Goal: Transaction & Acquisition: Obtain resource

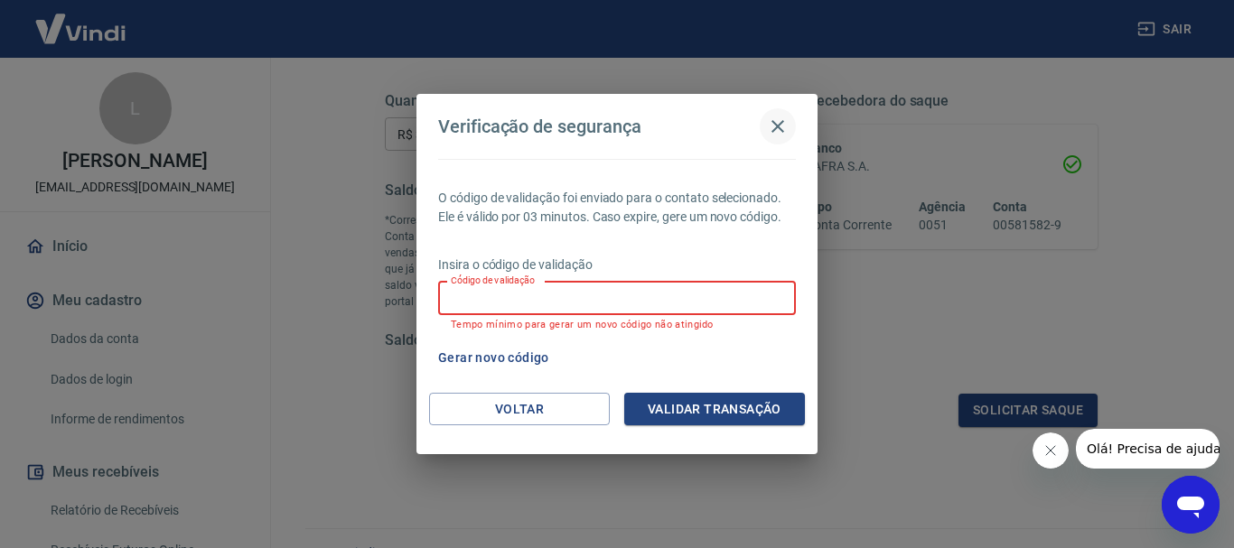
click at [775, 126] on icon "button" at bounding box center [778, 127] width 22 height 22
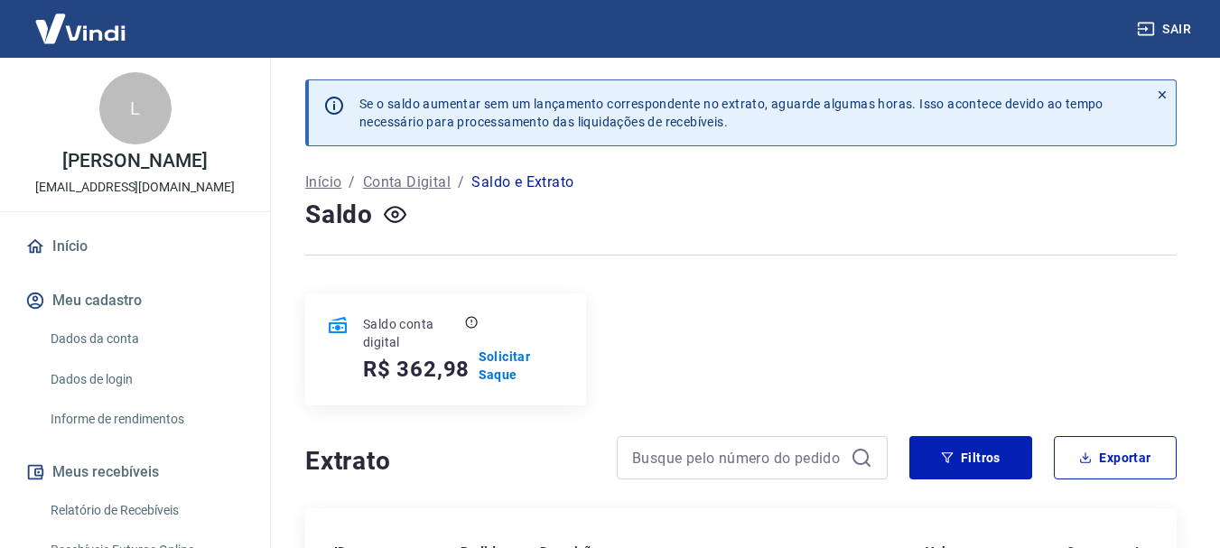
scroll to position [181, 0]
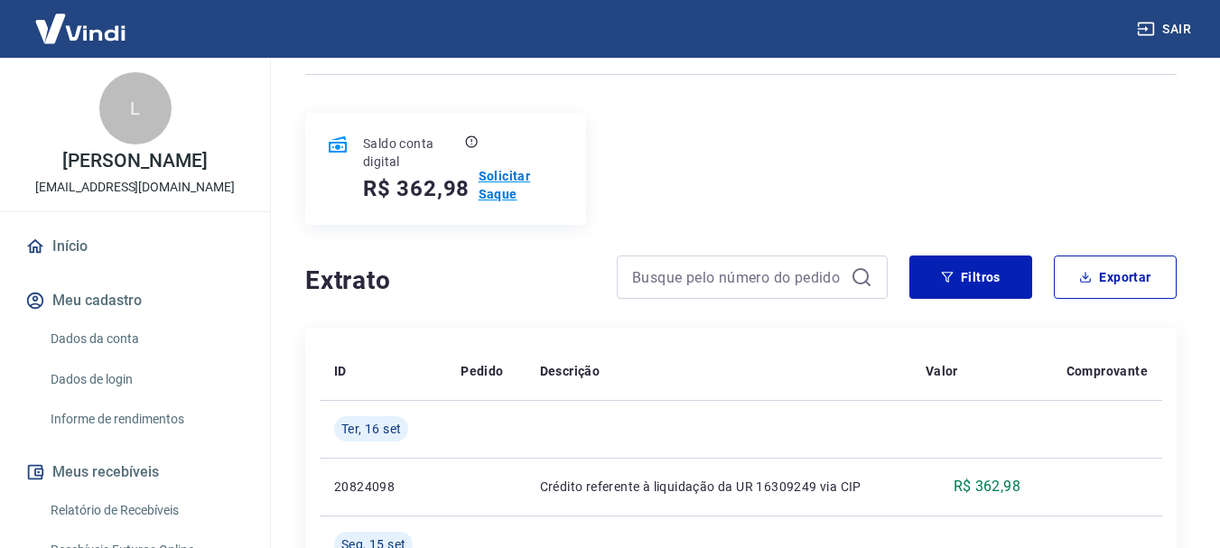
click at [493, 183] on p "Solicitar Saque" at bounding box center [522, 185] width 86 height 36
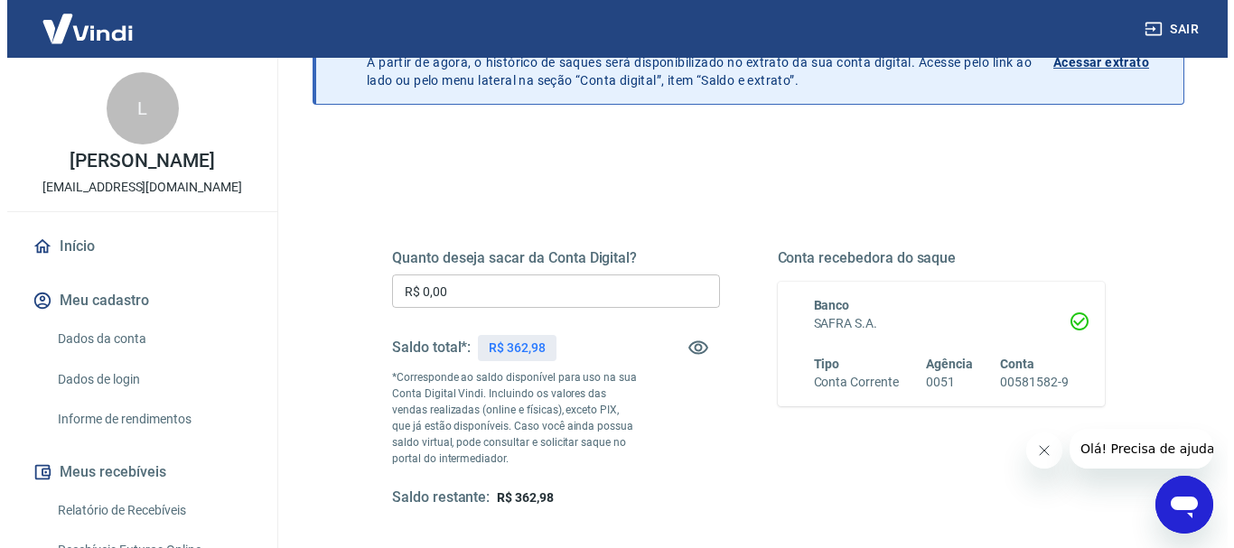
scroll to position [181, 0]
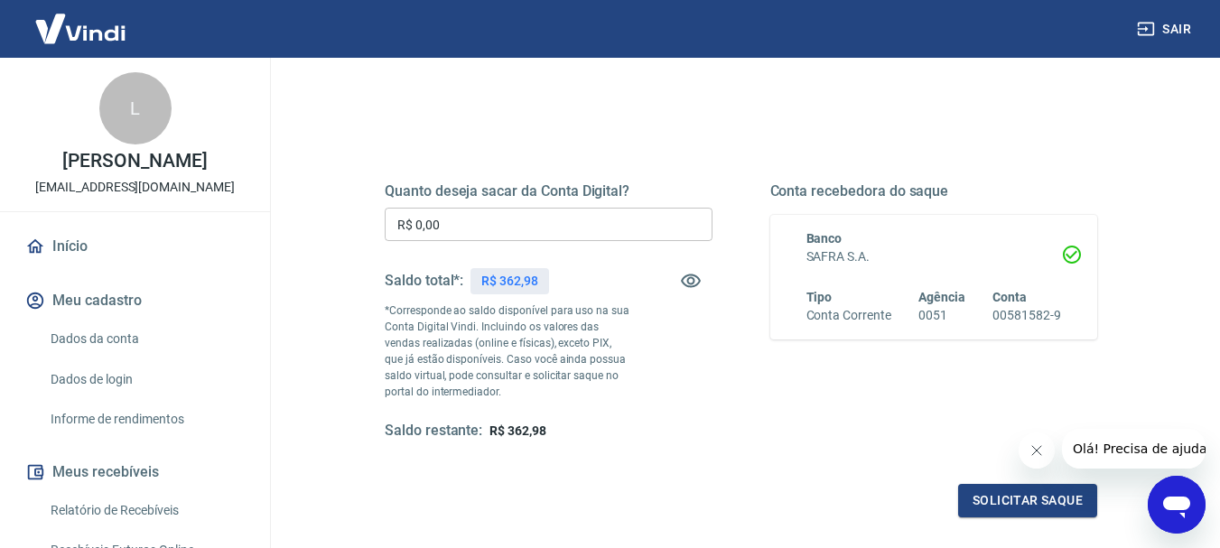
click at [415, 220] on input "R$ 0,00" at bounding box center [549, 224] width 328 height 33
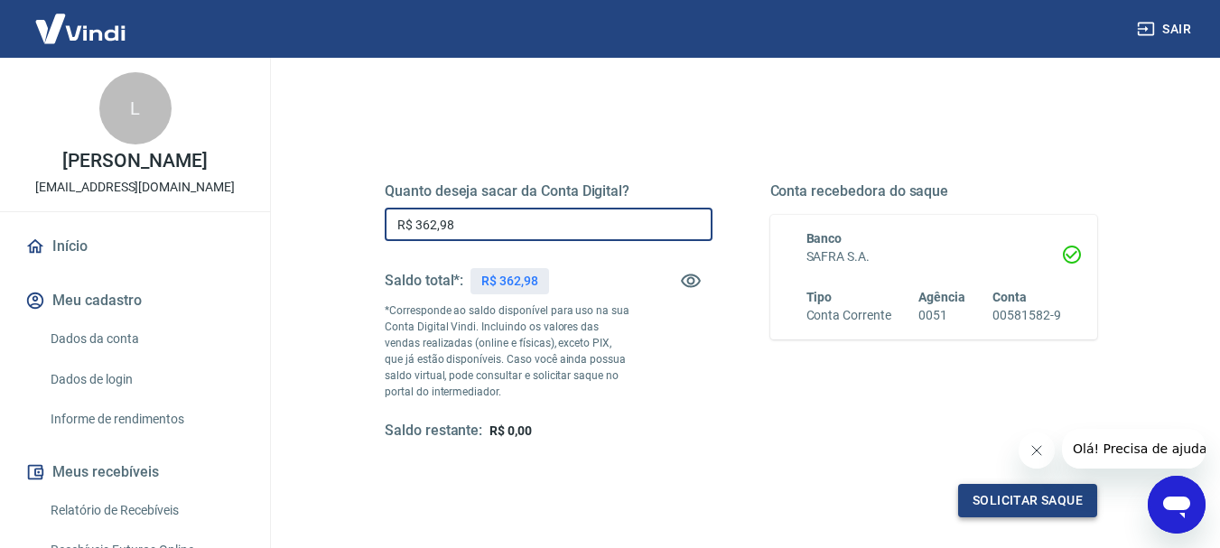
type input "R$ 362,98"
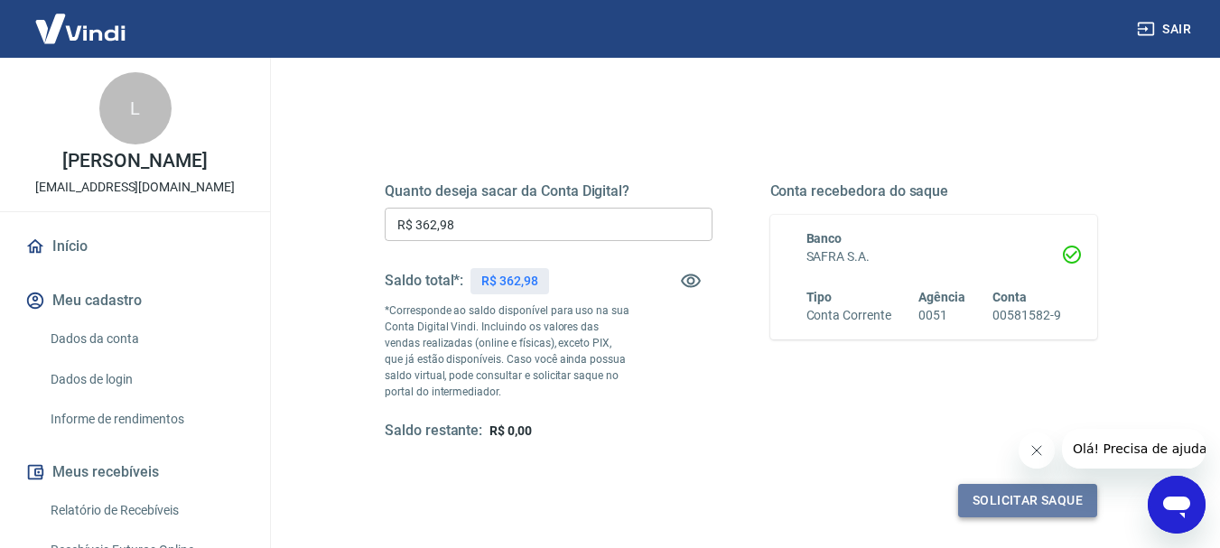
click at [994, 493] on button "Solicitar saque" at bounding box center [1027, 500] width 139 height 33
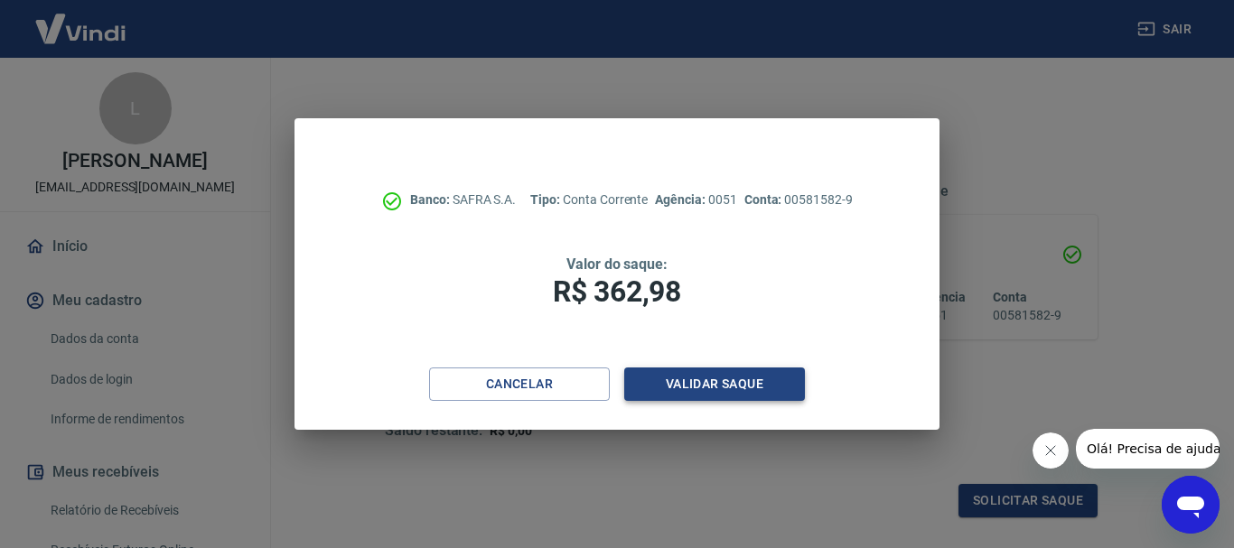
click at [722, 379] on button "Validar saque" at bounding box center [714, 384] width 181 height 33
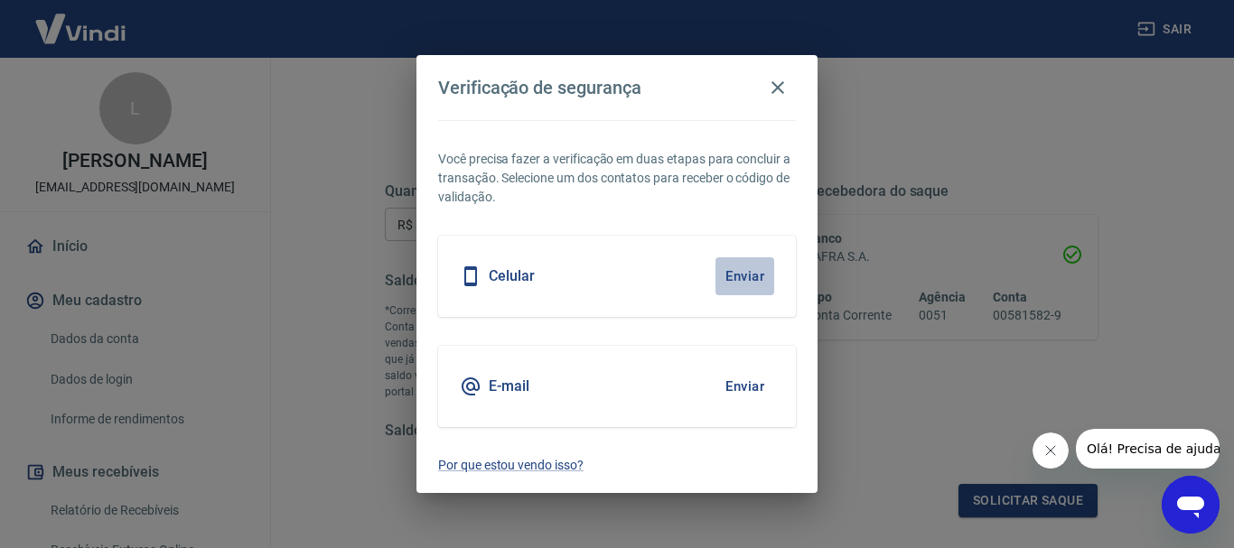
click at [751, 279] on button "Enviar" at bounding box center [744, 276] width 59 height 38
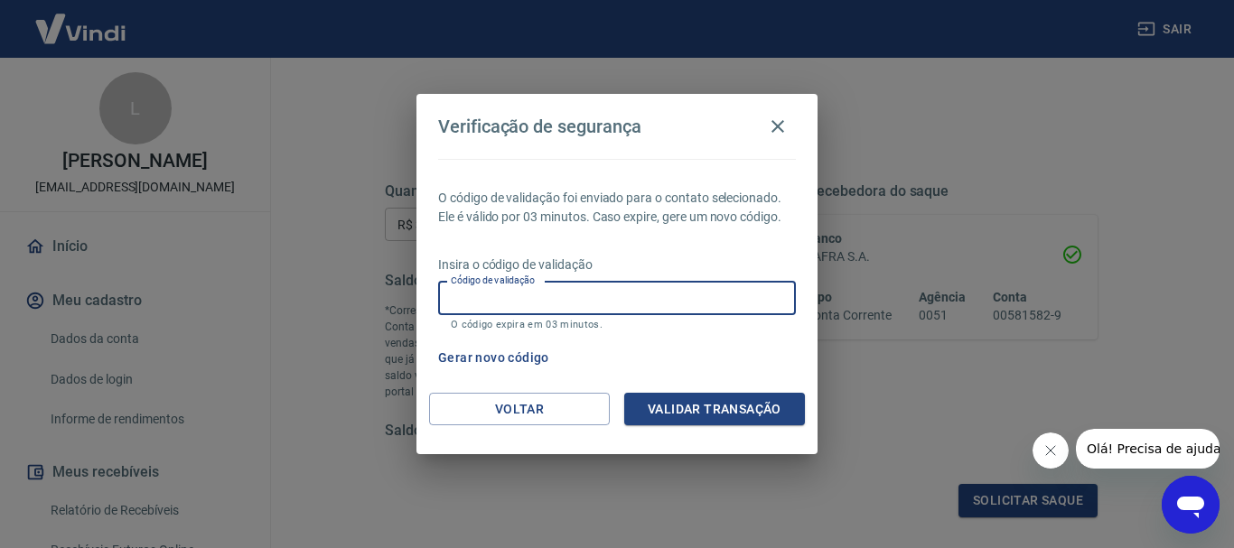
click at [483, 304] on input "Código de validação" at bounding box center [617, 298] width 358 height 33
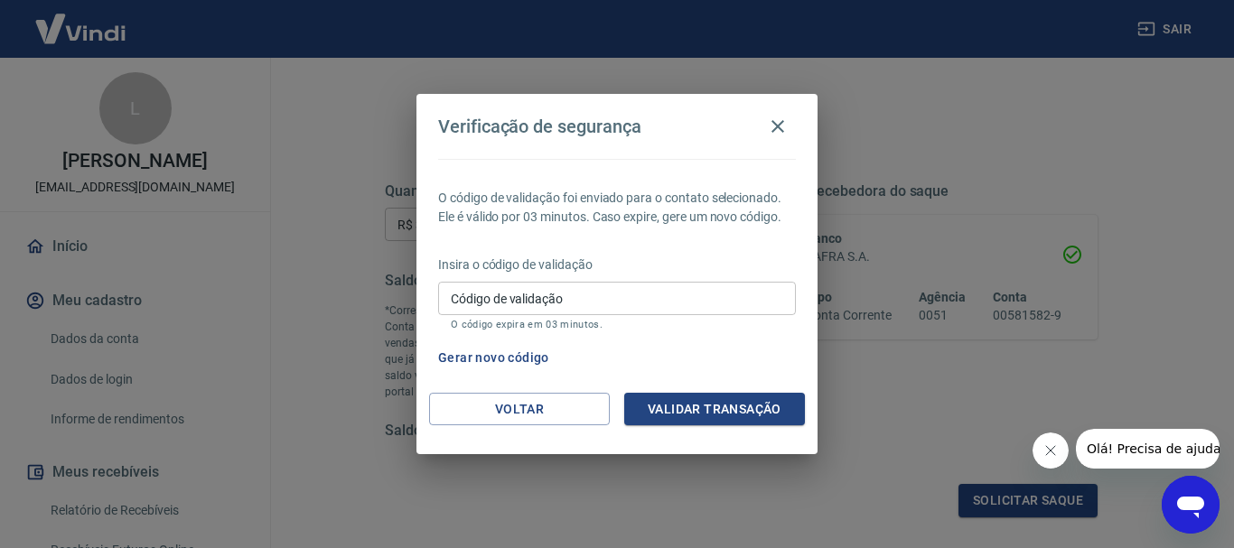
click at [1046, 371] on div "Verificação de segurança O código de validação foi enviado para o contato selec…" at bounding box center [617, 274] width 1234 height 548
click at [515, 408] on button "Voltar" at bounding box center [519, 409] width 181 height 33
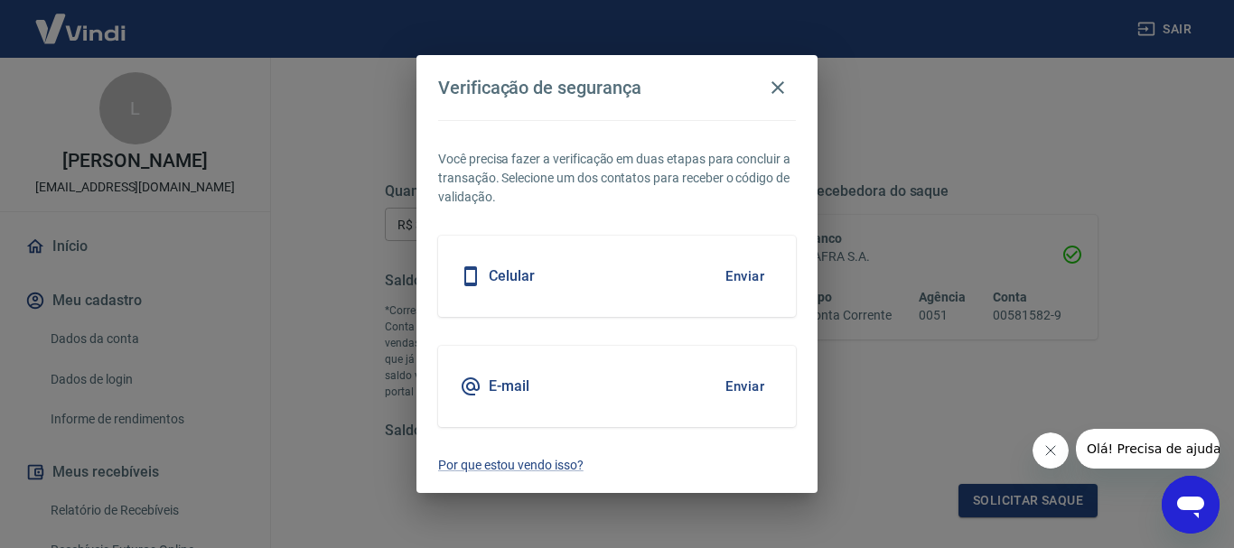
click at [756, 387] on button "Enviar" at bounding box center [744, 387] width 59 height 38
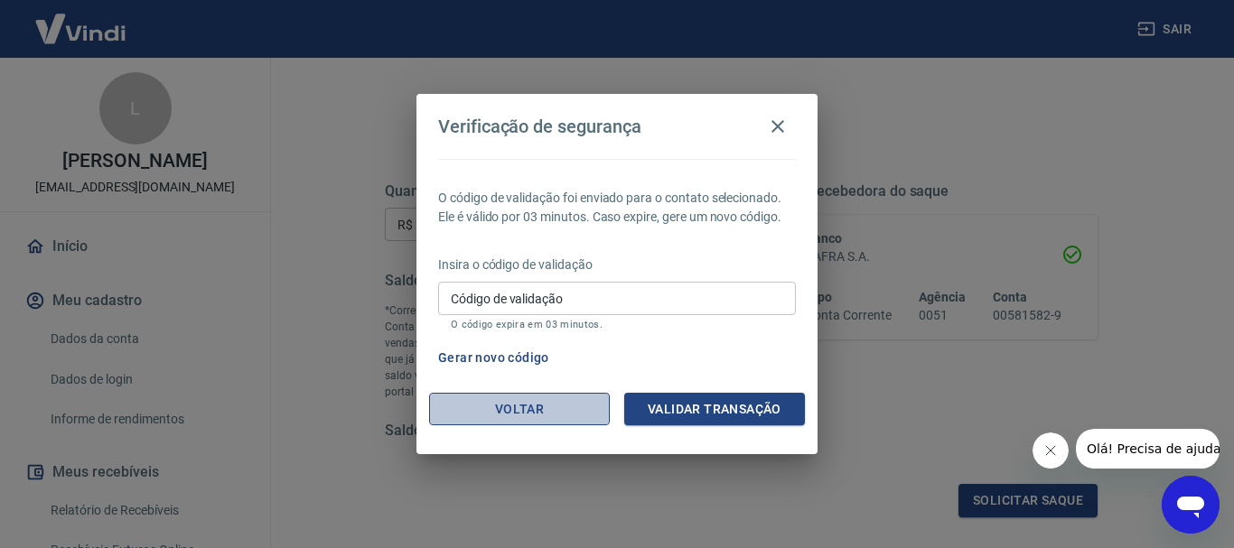
click at [518, 414] on button "Voltar" at bounding box center [519, 409] width 181 height 33
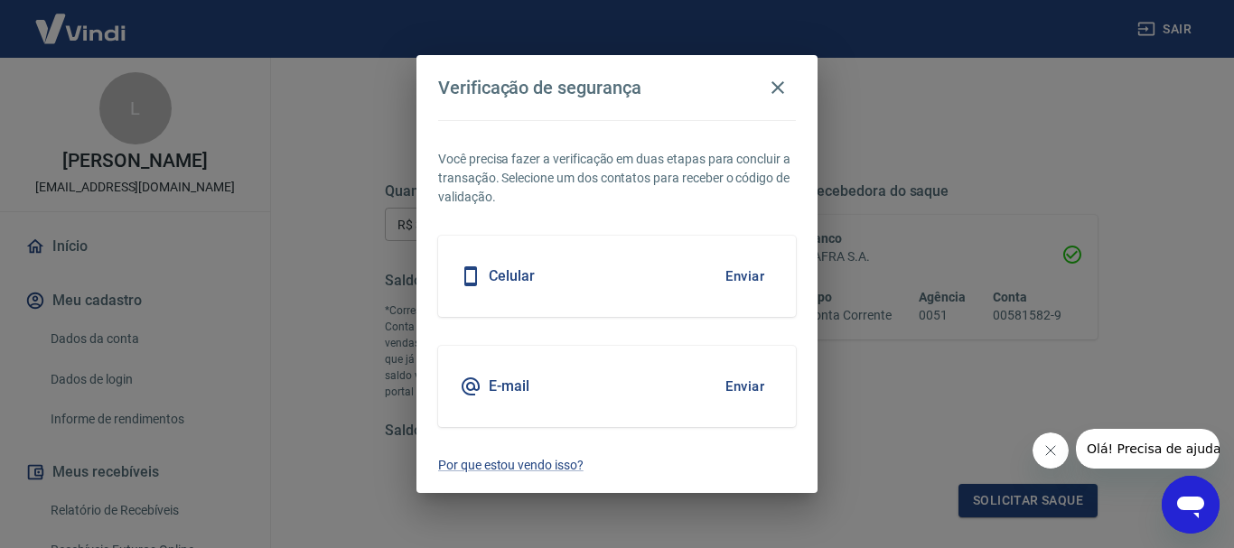
click at [744, 274] on button "Enviar" at bounding box center [744, 276] width 59 height 38
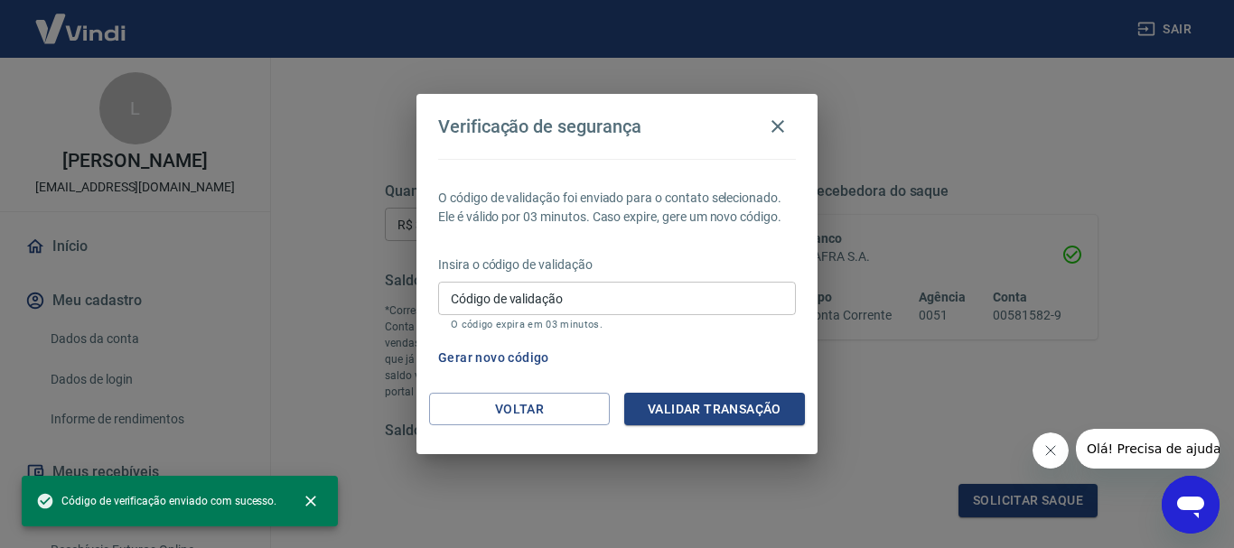
click at [1111, 454] on span "Olá! Precisa de ajuda?" at bounding box center [1156, 449] width 141 height 14
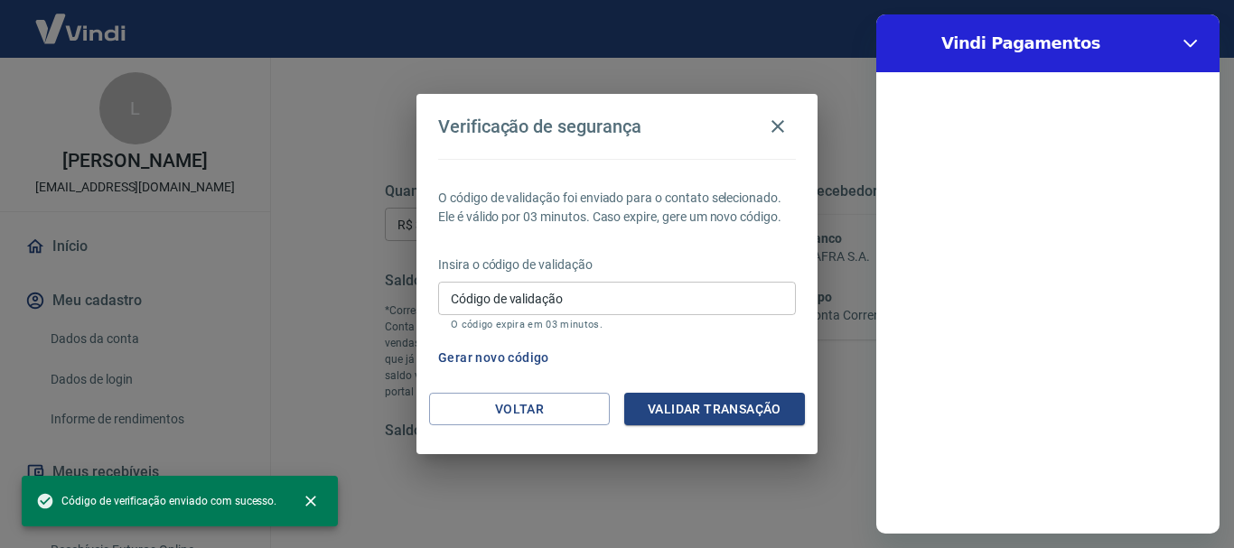
scroll to position [0, 0]
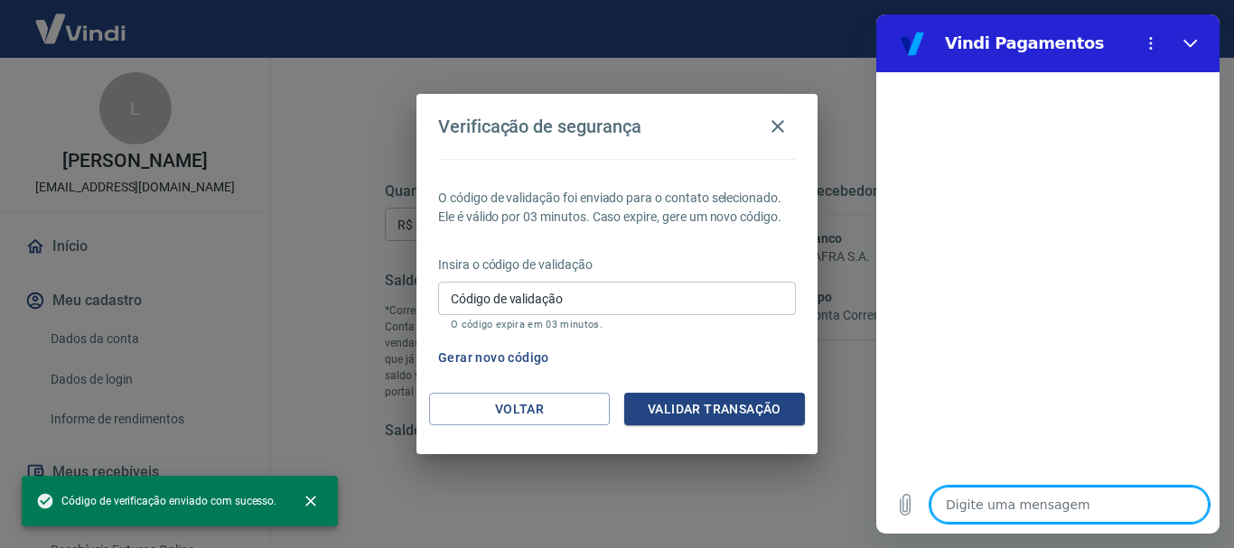
type textarea "o"
type textarea "x"
type textarea "ol"
type textarea "x"
type textarea "olá"
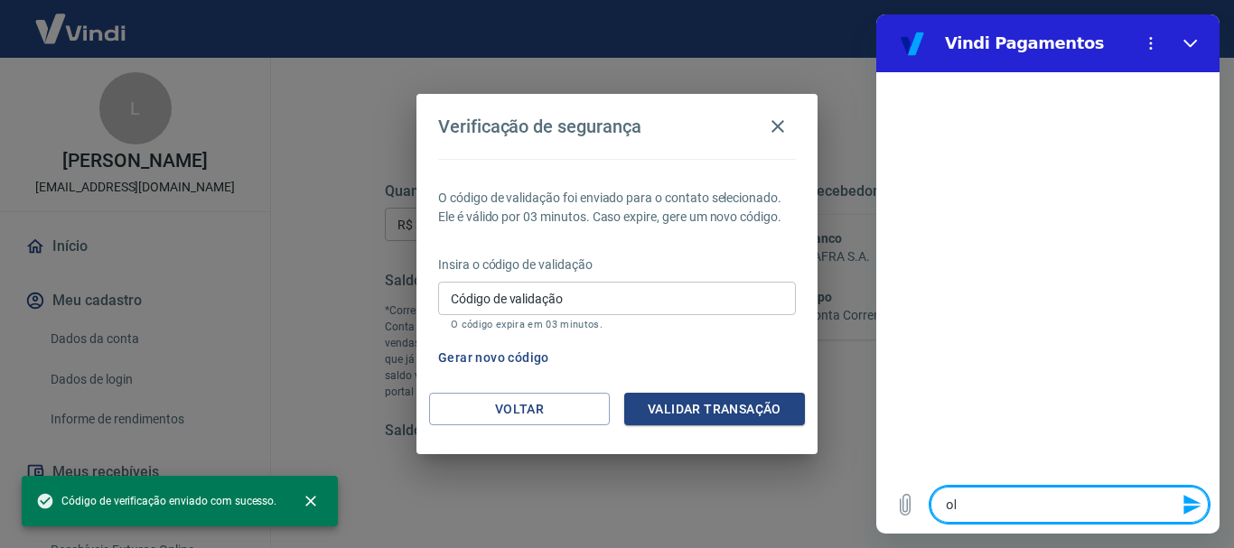
type textarea "x"
type textarea "N"
type textarea "x"
type textarea "Nã"
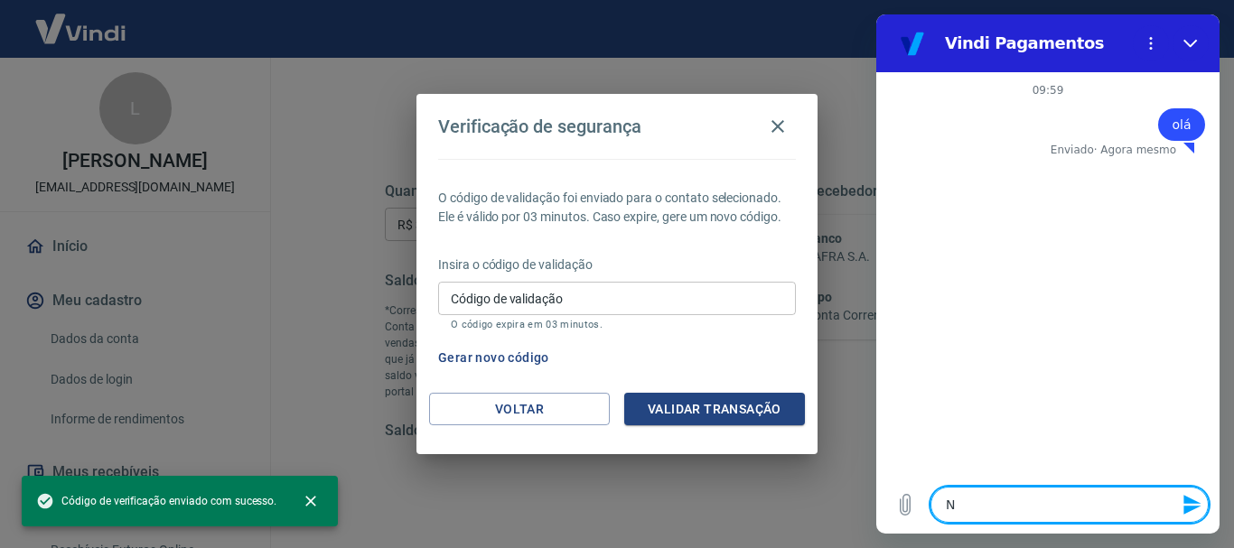
type textarea "x"
type textarea "Não"
type textarea "x"
type textarea "Não"
type textarea "x"
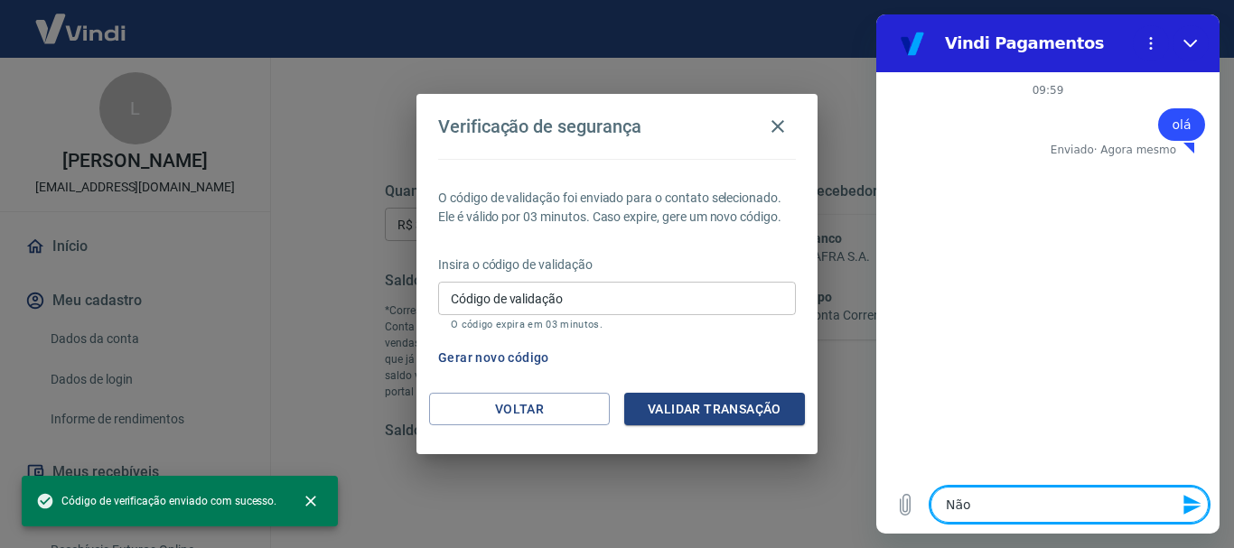
type textarea "Não e"
type textarea "x"
type textarea "Não es"
type textarea "x"
type textarea "Não est"
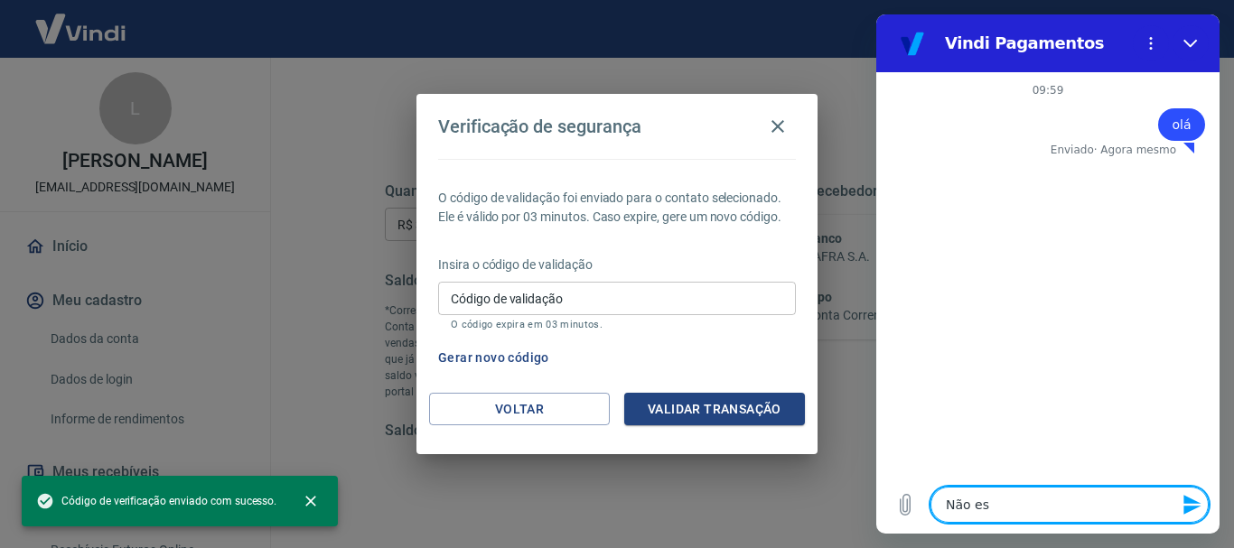
type textarea "x"
type textarea "Não esto"
type textarea "x"
type textarea "Não estou"
type textarea "x"
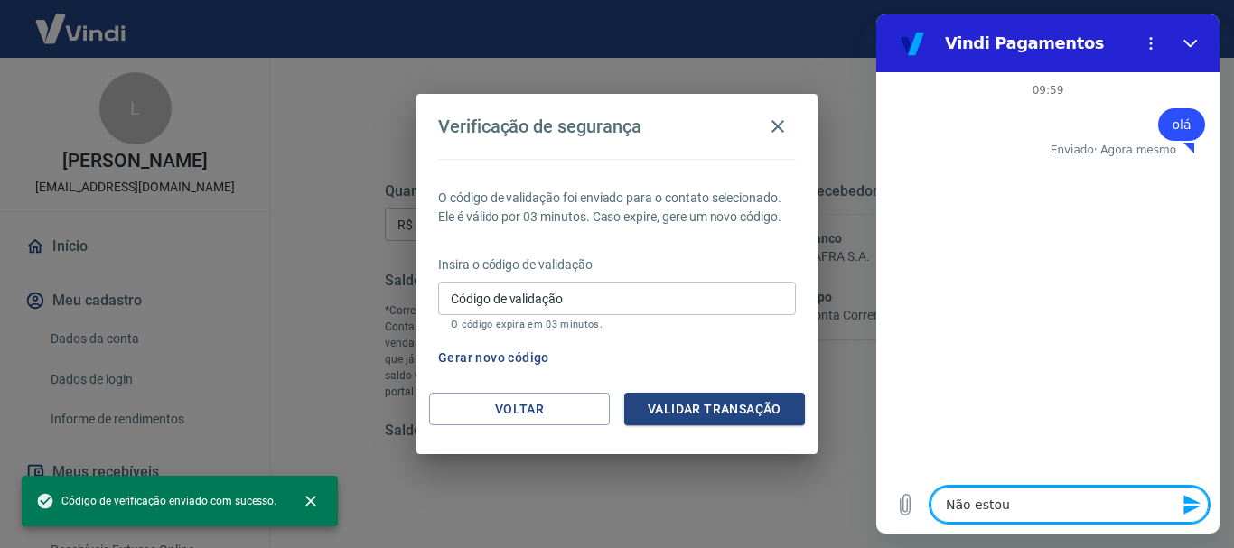
type textarea "Não estou"
type textarea "x"
type textarea "Não estou r"
type textarea "x"
type textarea "Não estou re"
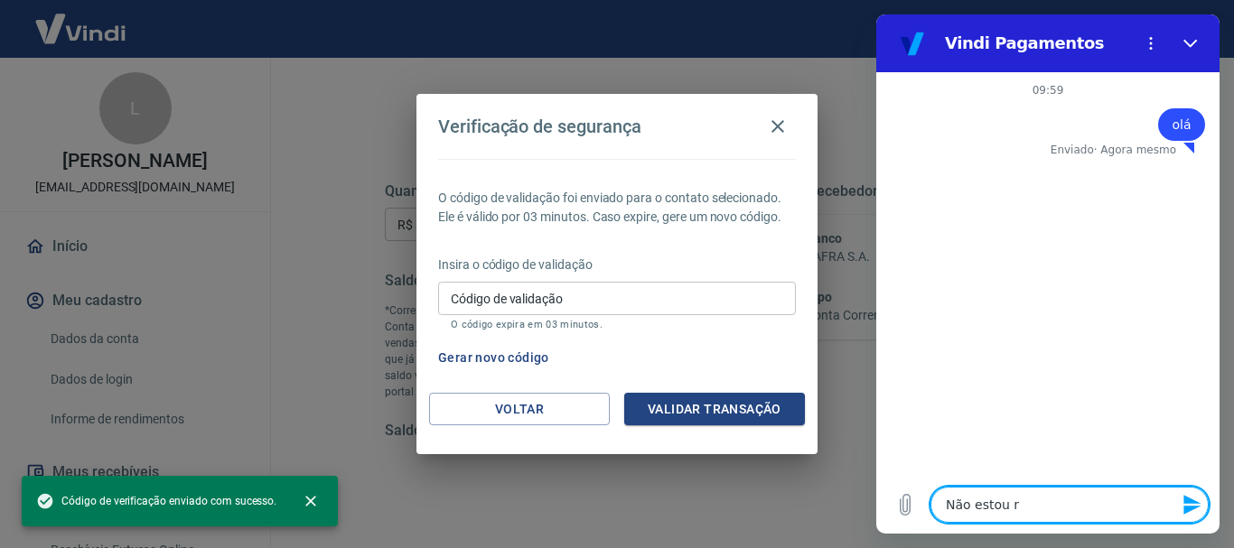
type textarea "x"
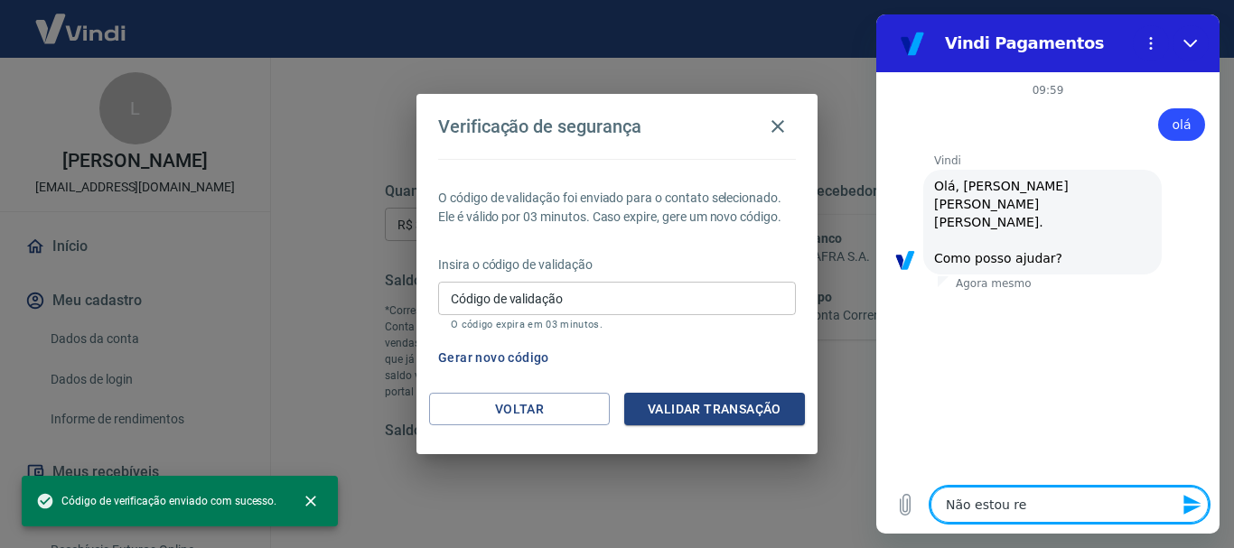
type textarea "Não estou rec"
type textarea "x"
type textarea "Não estou rece"
type textarea "x"
type textarea "Não estou receb"
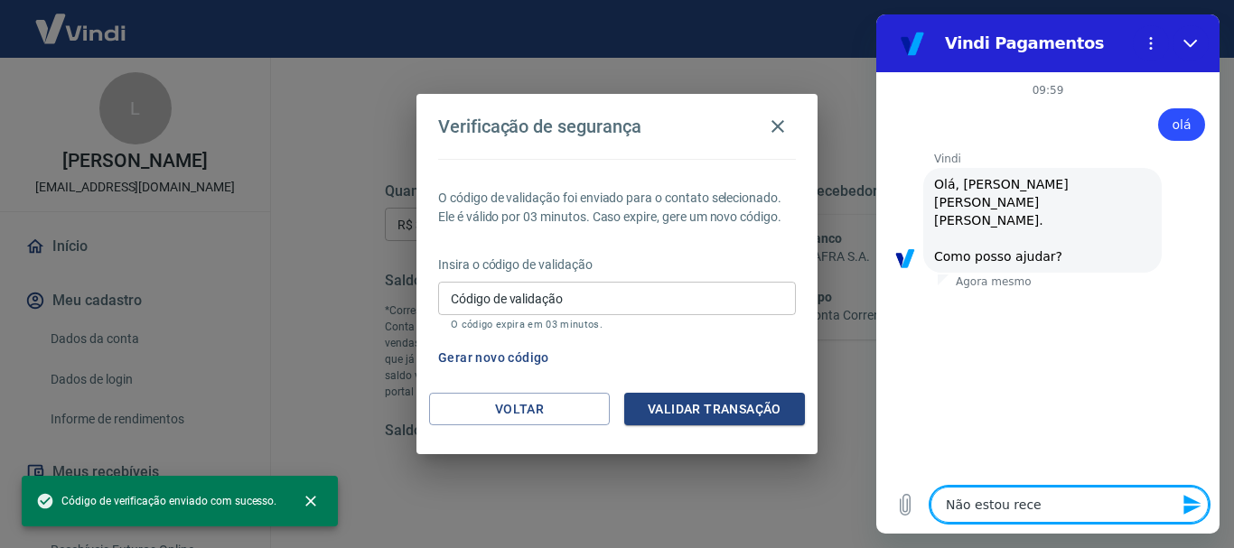
type textarea "x"
type textarea "Não estou recebe"
type textarea "x"
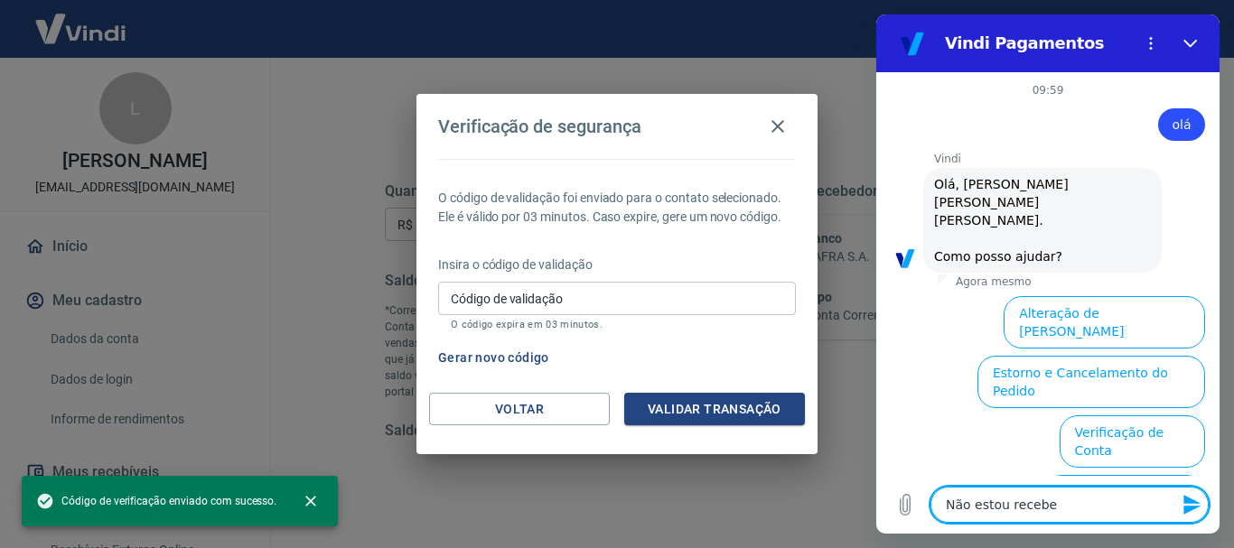
scroll to position [173, 0]
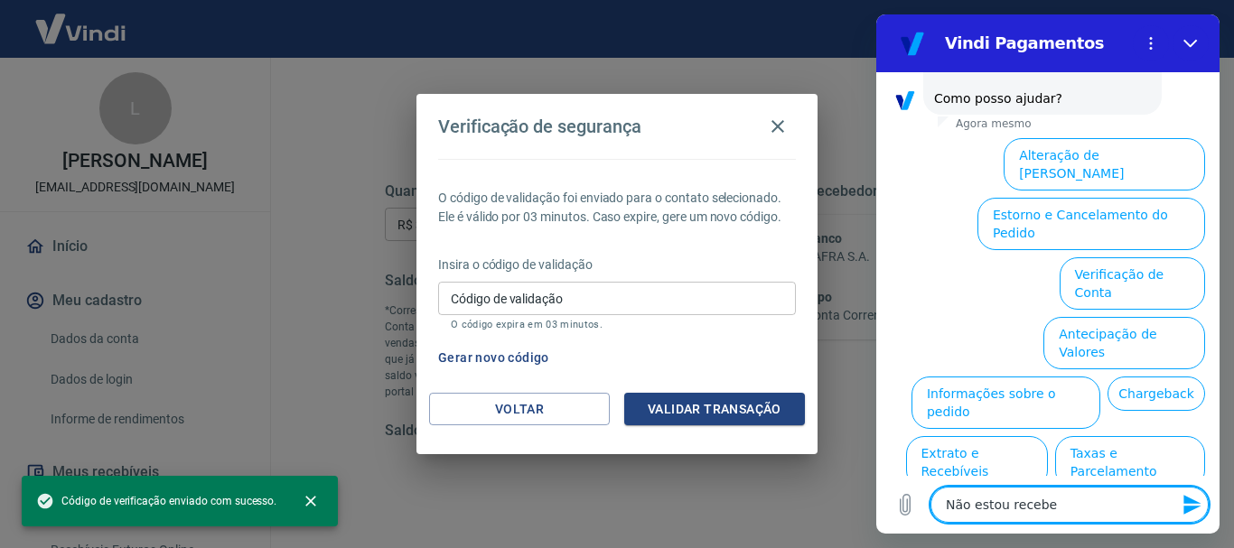
type textarea "Não estou recebem"
type textarea "x"
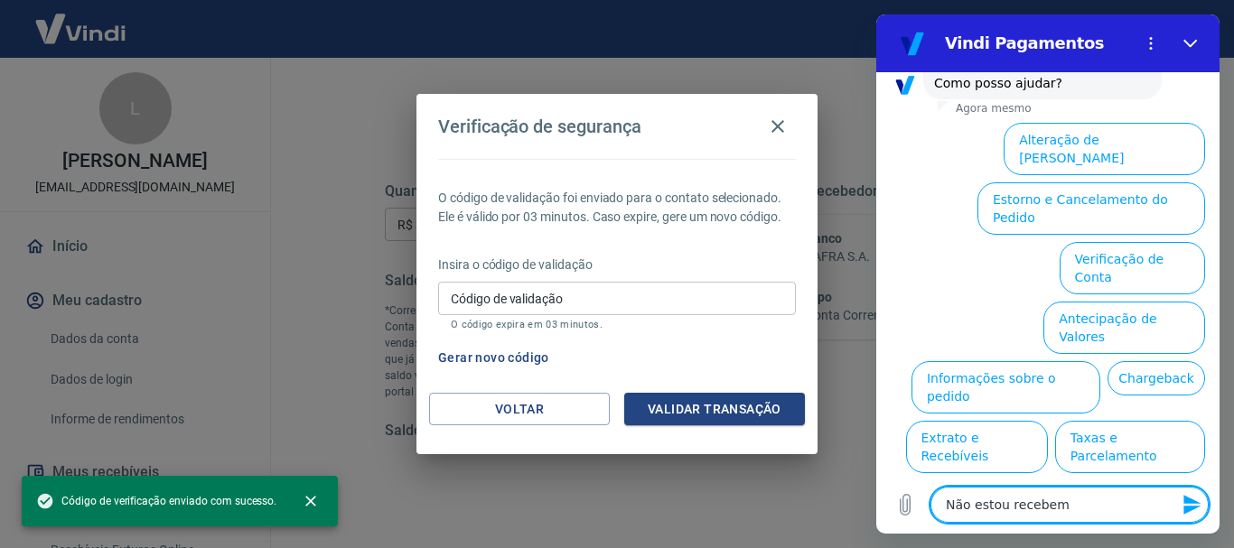
type textarea "Não estou recebemd"
type textarea "x"
type textarea "Não estou recebemdo"
type textarea "x"
type textarea "Não estou recebemd"
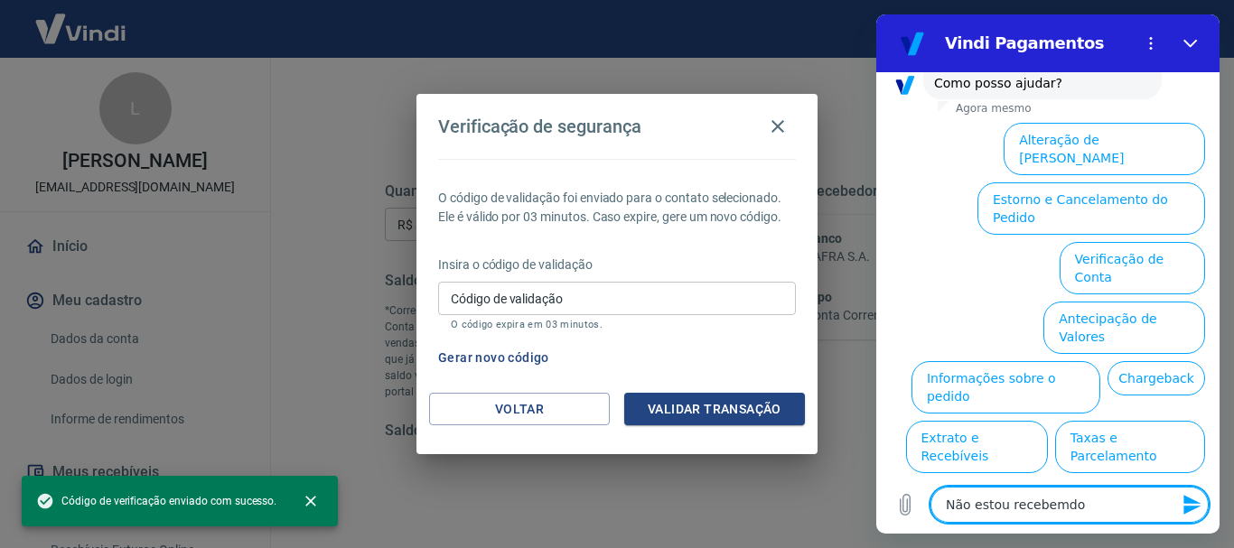
type textarea "x"
type textarea "Não estou recebem"
type textarea "x"
type textarea "Não estou recebe"
type textarea "x"
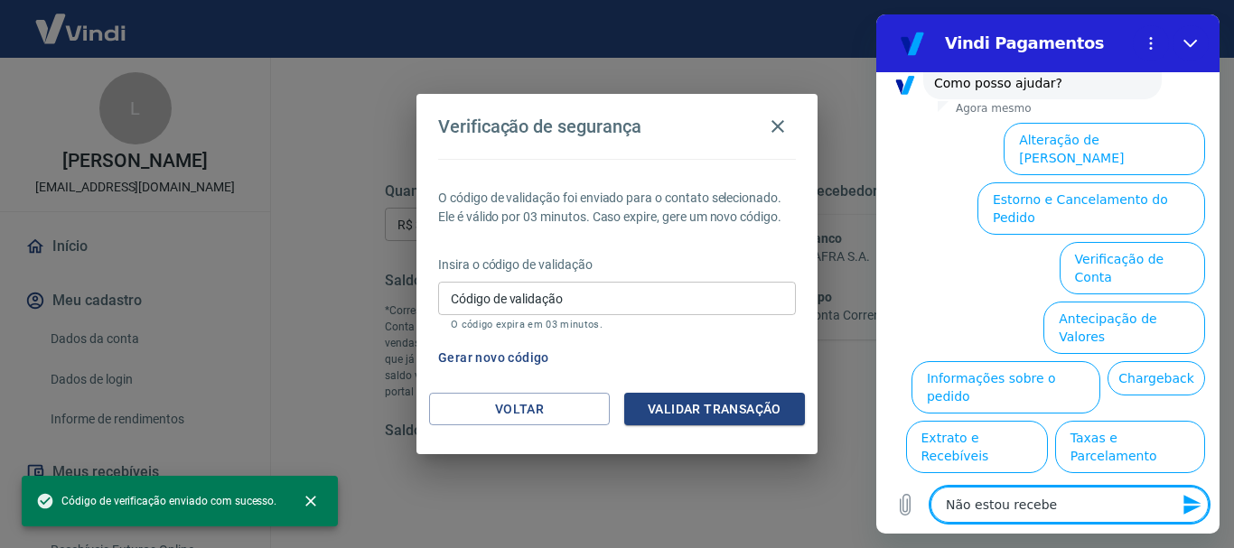
type textarea "Não estou receb"
type textarea "x"
type textarea "Não estou rece"
type textarea "x"
type textarea "Não estou rec"
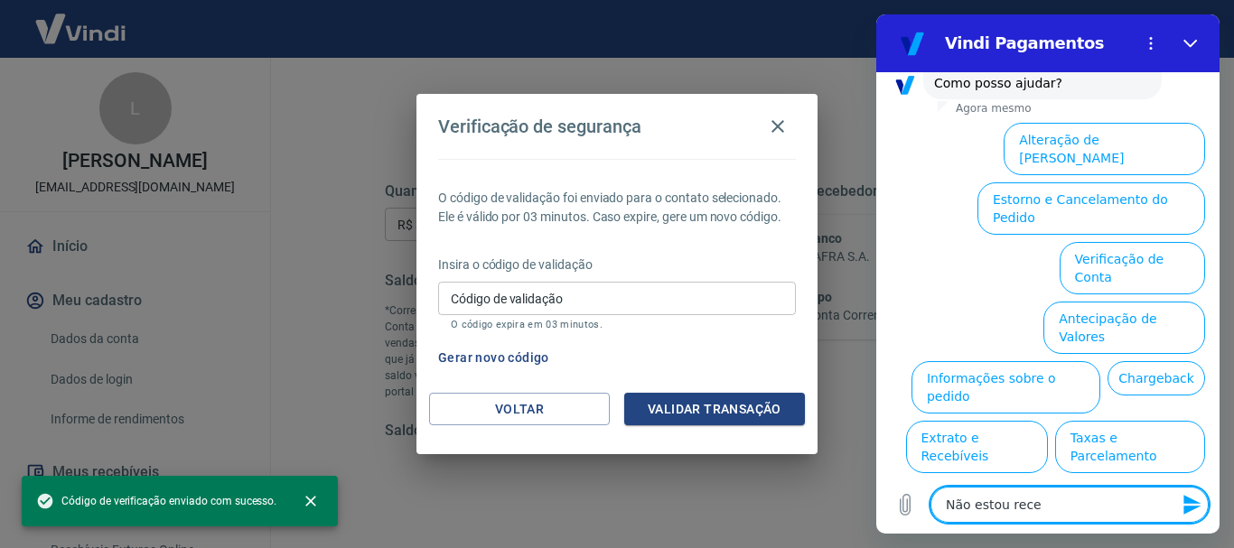
type textarea "x"
type textarea "Não estou re"
type textarea "x"
type textarea "Não estou r"
type textarea "x"
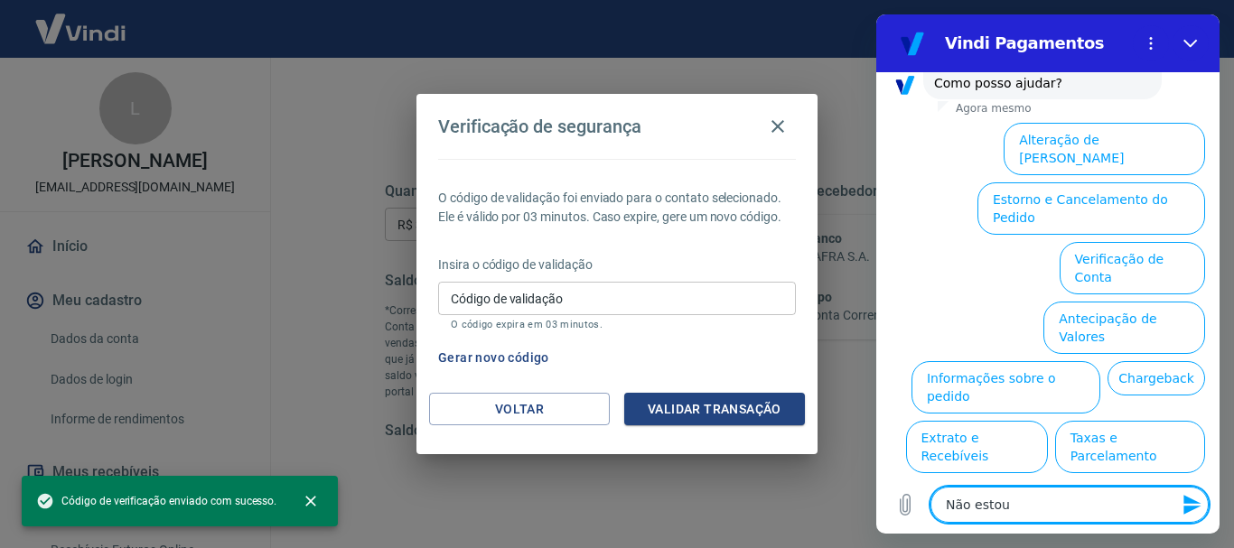
type textarea "Não esto"
type textarea "x"
type textarea "Não est"
type textarea "x"
type textarea "Não es"
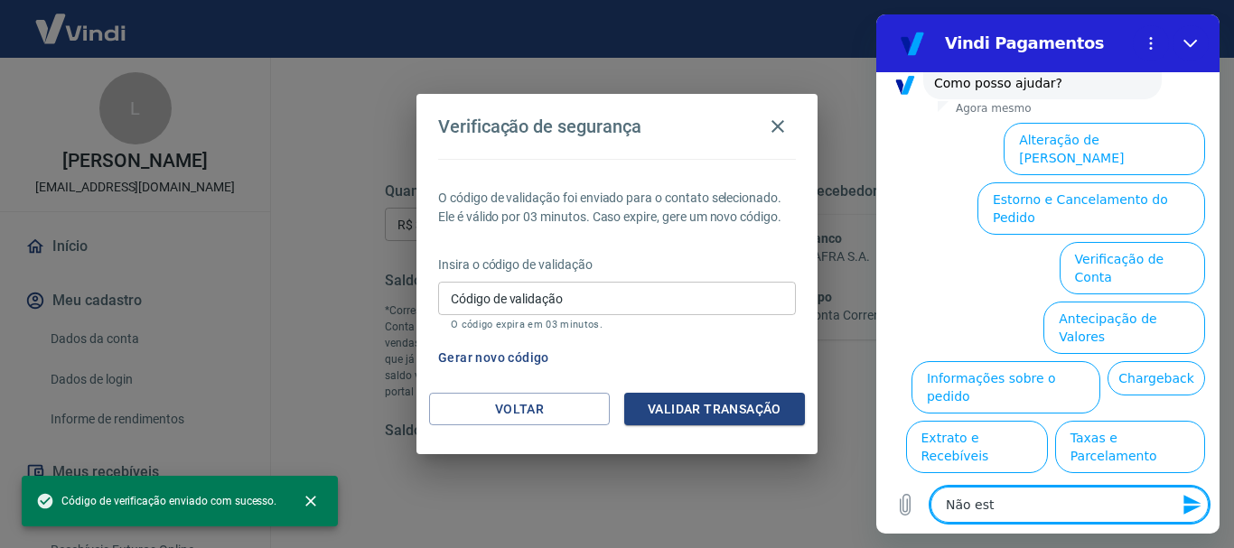
type textarea "x"
type textarea "Não e"
type textarea "x"
type textarea "Não"
type textarea "x"
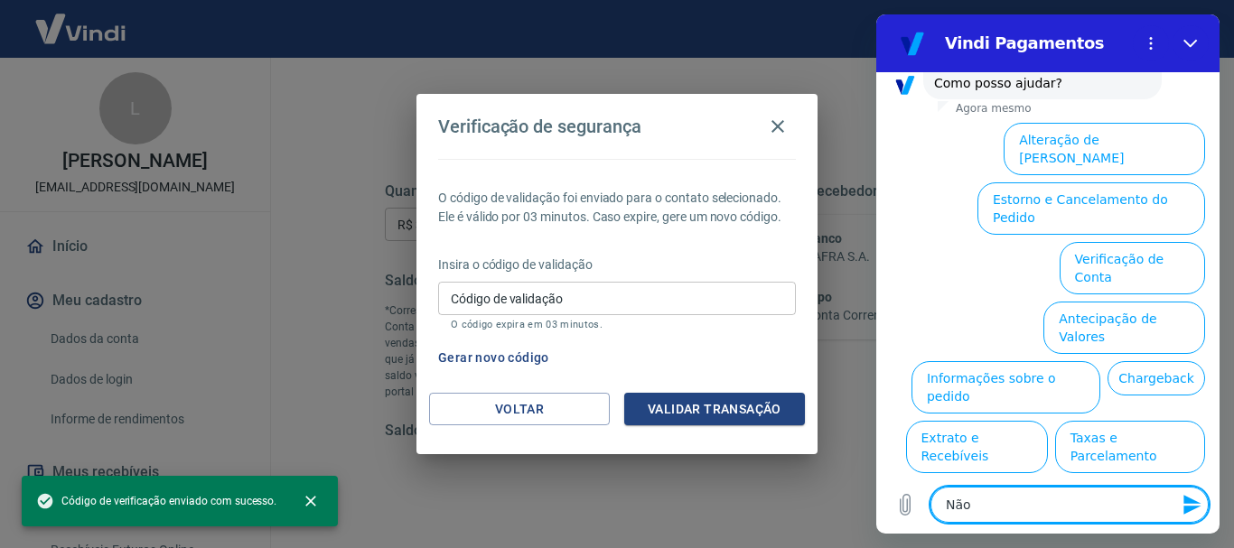
type textarea "Nã"
type textarea "x"
type textarea "N"
type textarea "x"
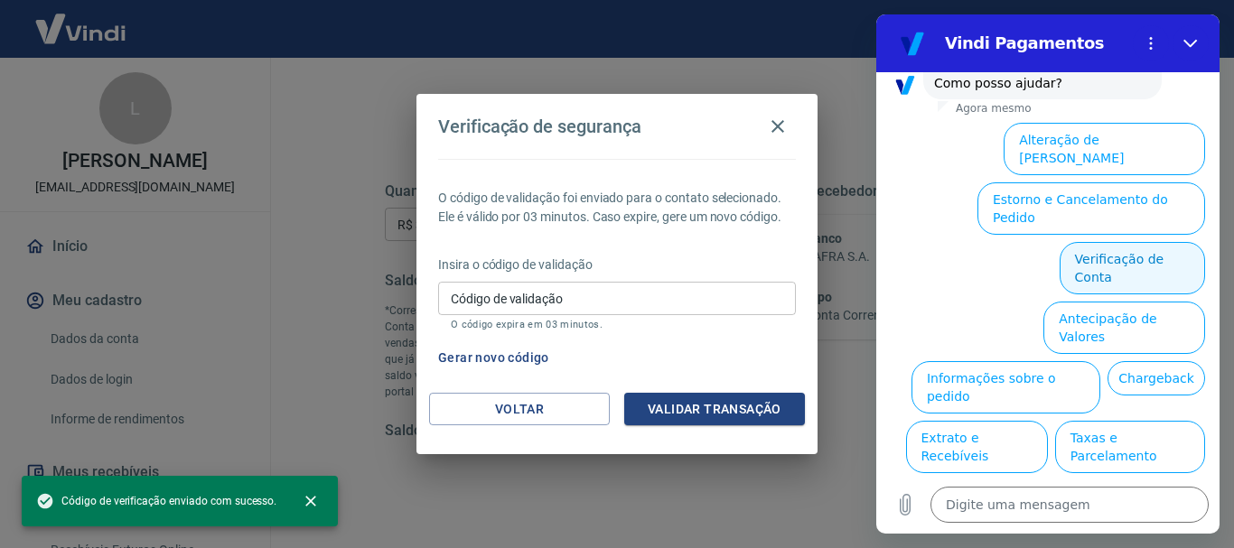
click at [1082, 242] on button "Verificação de Conta" at bounding box center [1131, 268] width 145 height 52
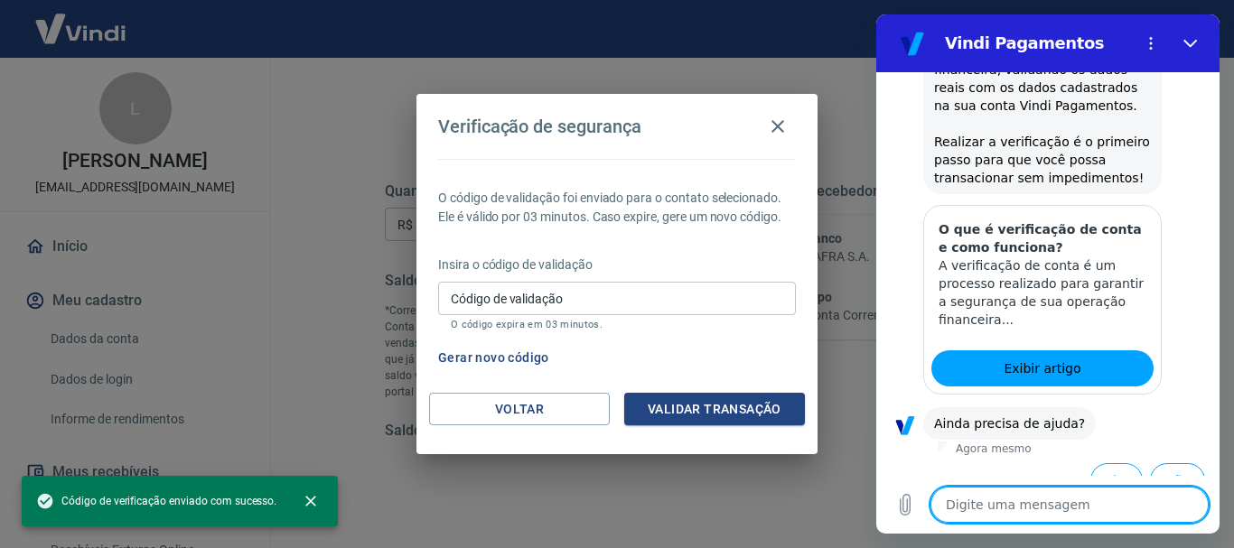
scroll to position [352, 0]
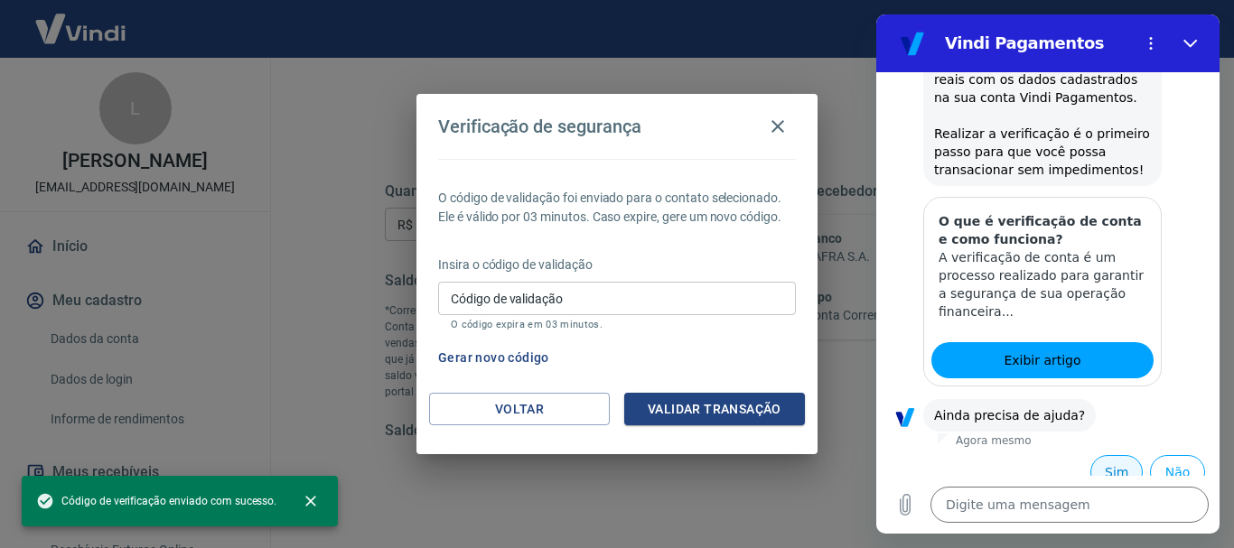
click at [1095, 455] on button "Sim" at bounding box center [1116, 472] width 52 height 34
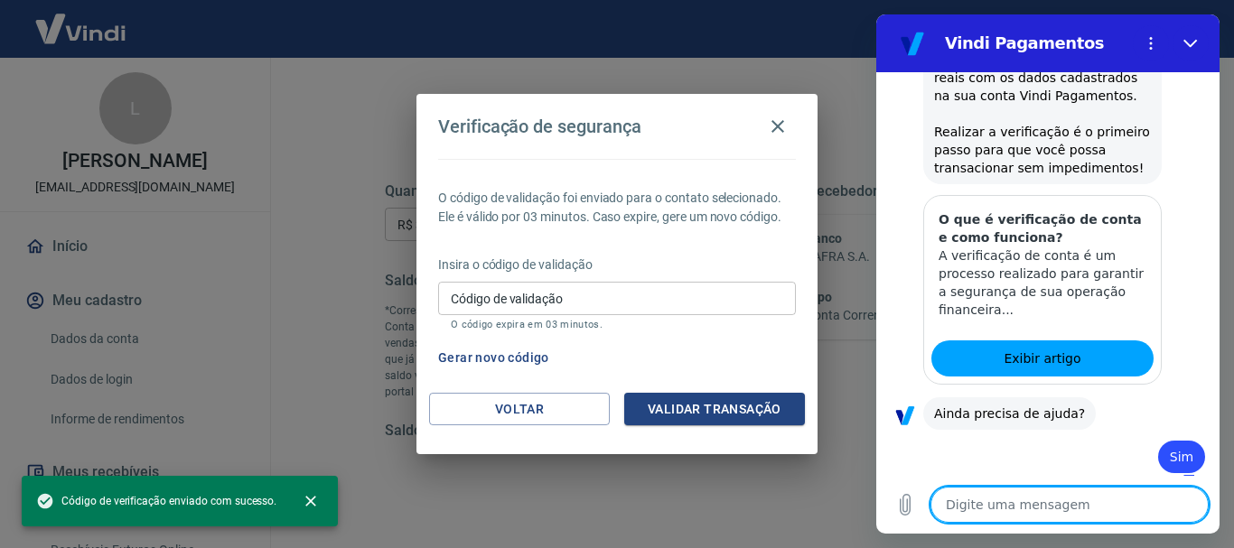
type textarea "x"
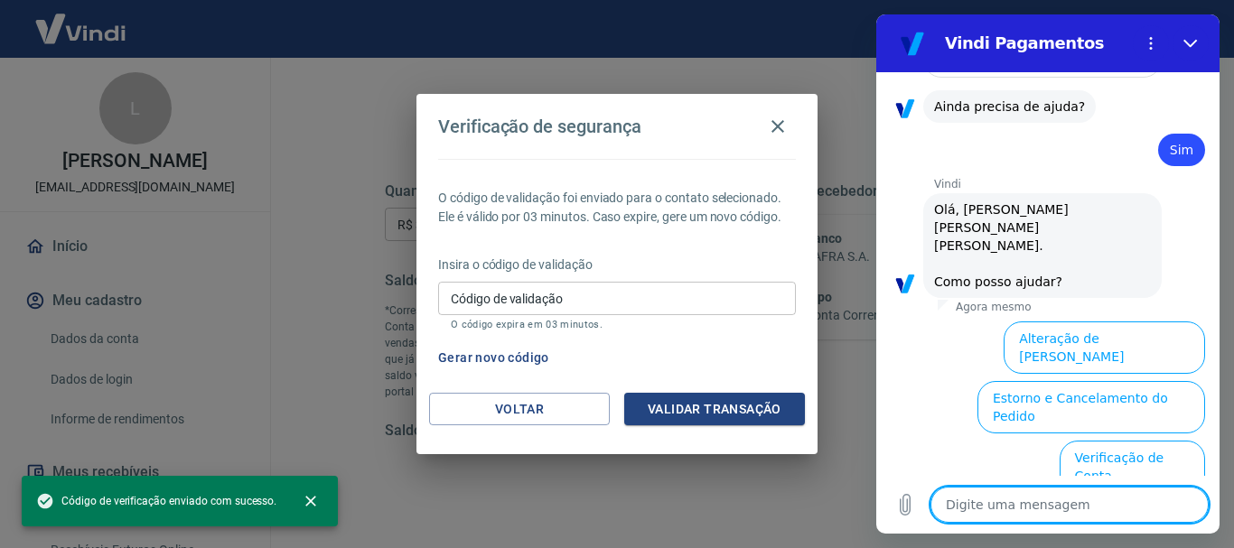
scroll to position [842, 0]
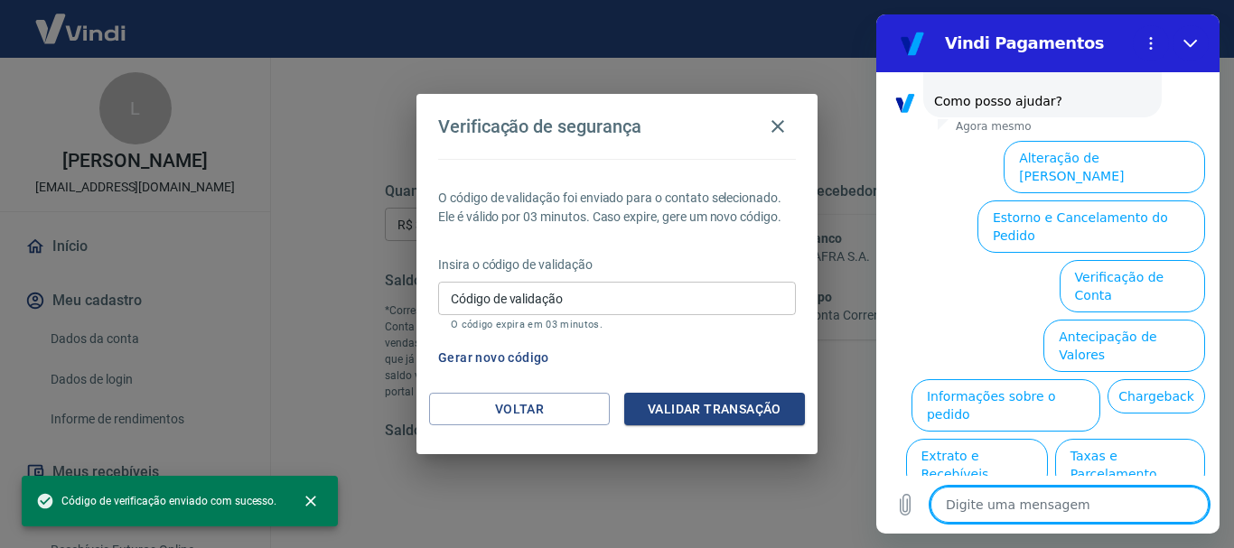
type textarea "N"
type textarea "x"
type textarea "Nã"
type textarea "x"
type textarea "Não"
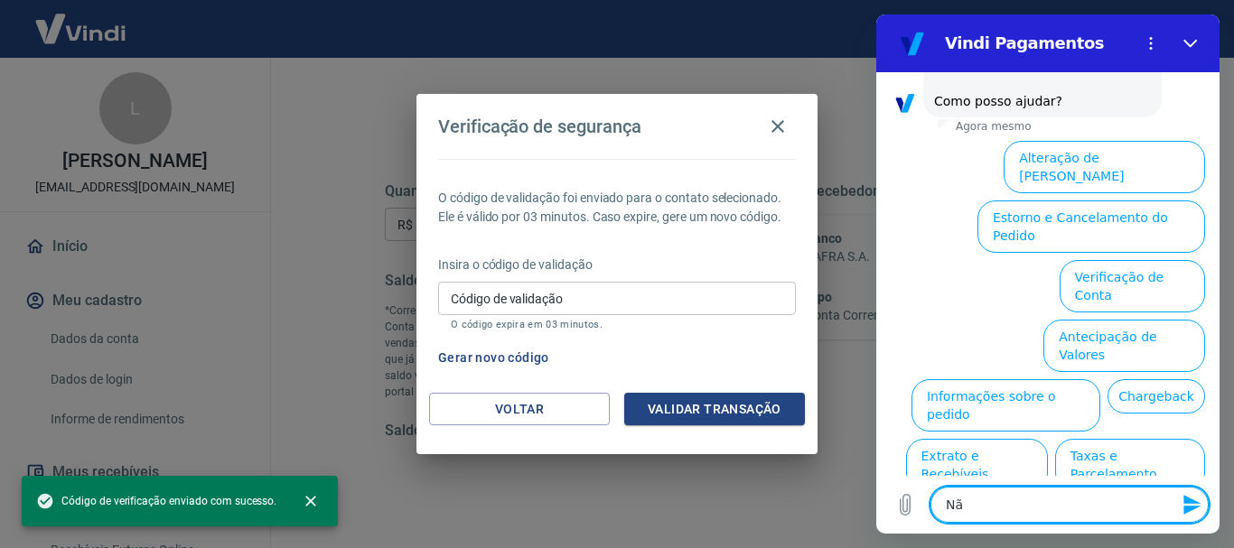
type textarea "x"
type textarea "Não"
type textarea "x"
type textarea "Não e"
type textarea "x"
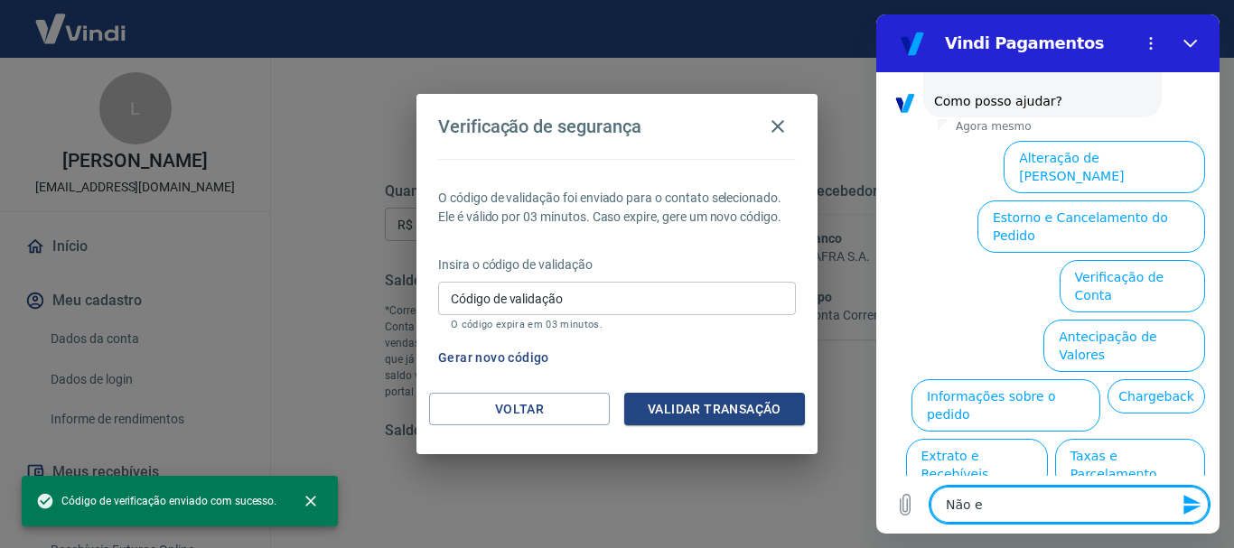
type textarea "Não es"
type textarea "x"
type textarea "Não est"
type textarea "x"
type textarea "Não esto"
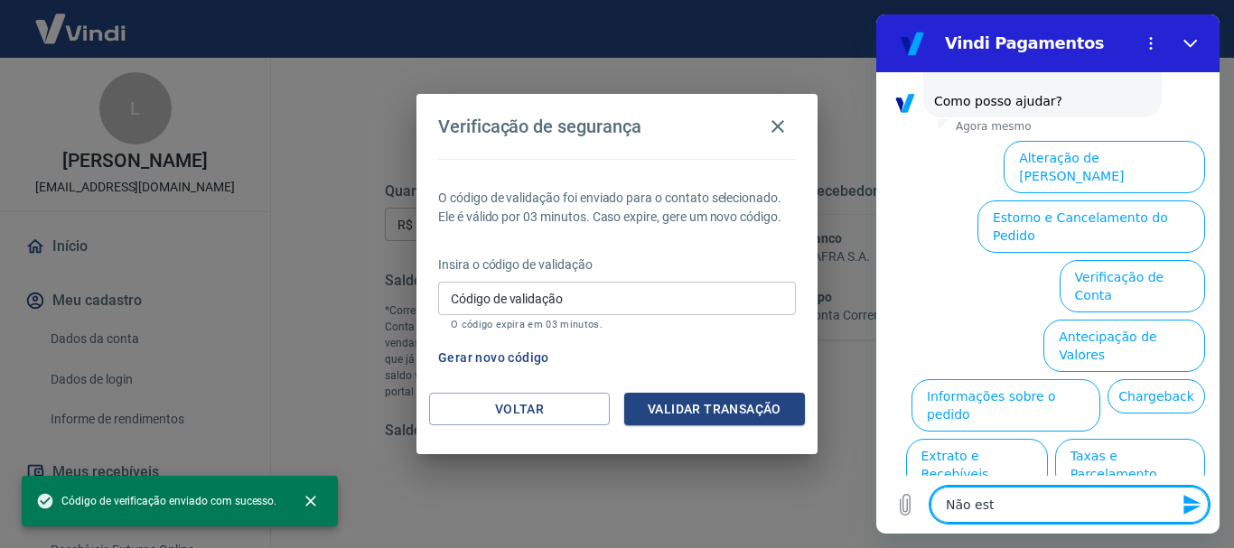
type textarea "x"
type textarea "Não estou"
type textarea "x"
type textarea "Não estou"
type textarea "x"
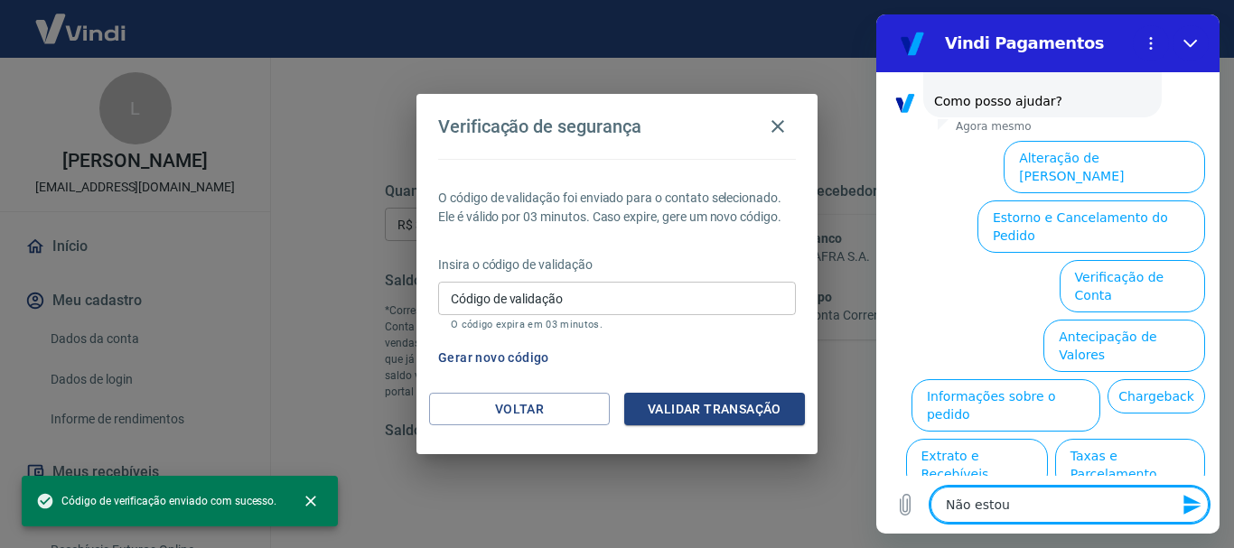
type textarea "Não estou r"
type textarea "x"
type textarea "Não estou re"
type textarea "x"
type textarea "Não estou rev"
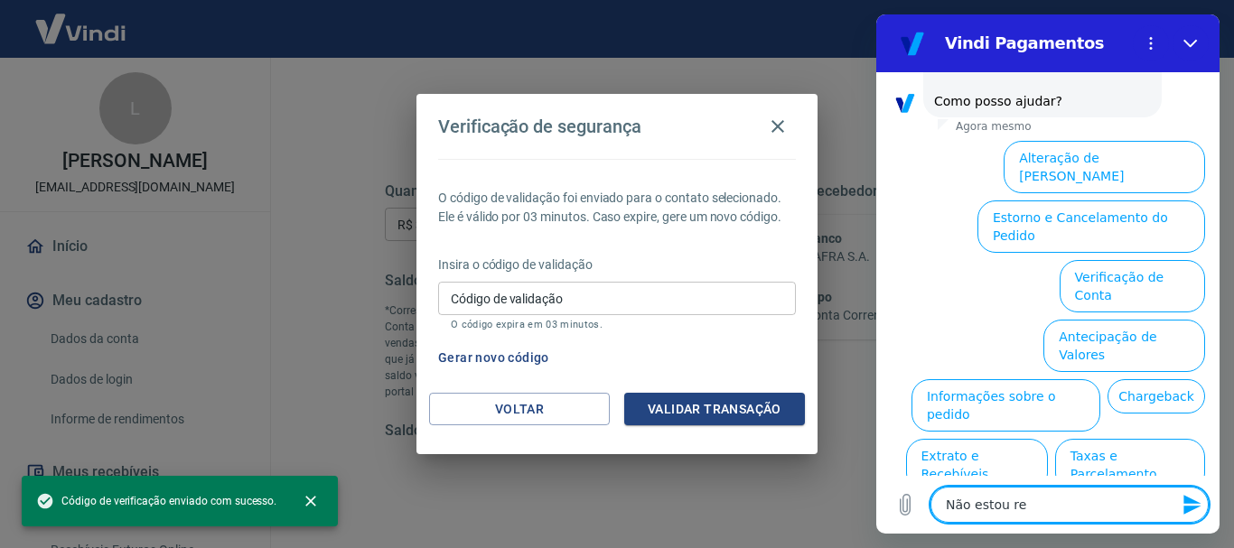
type textarea "x"
type textarea "Não estou re"
type textarea "x"
type textarea "Não estou rec"
type textarea "x"
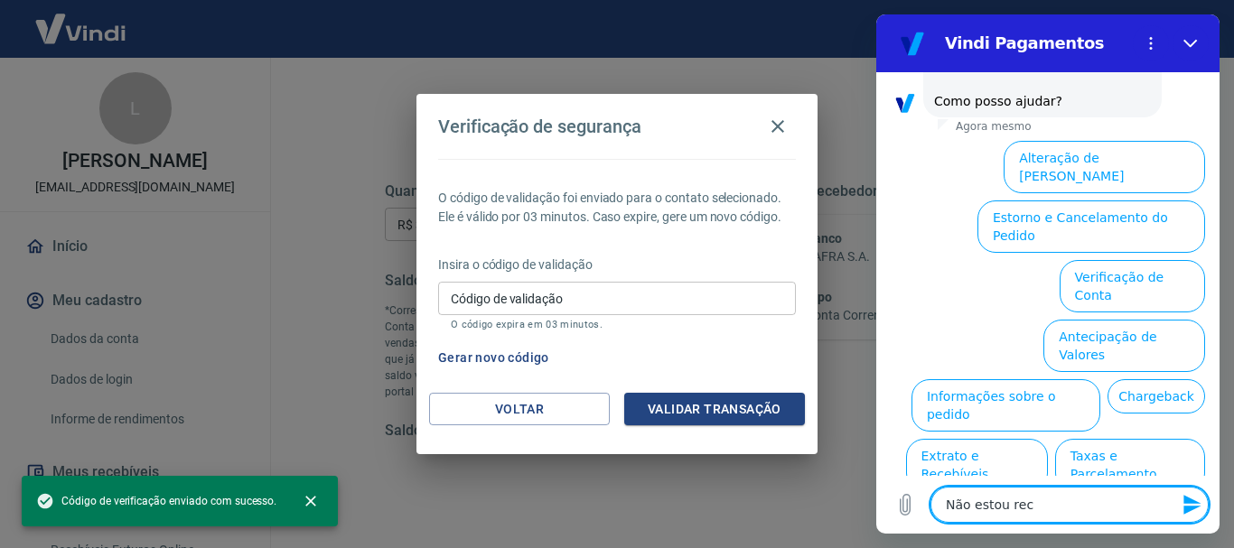
type textarea "Não estou rece"
type textarea "x"
type textarea "Não estou receb"
type textarea "x"
type textarea "Não estou recebe"
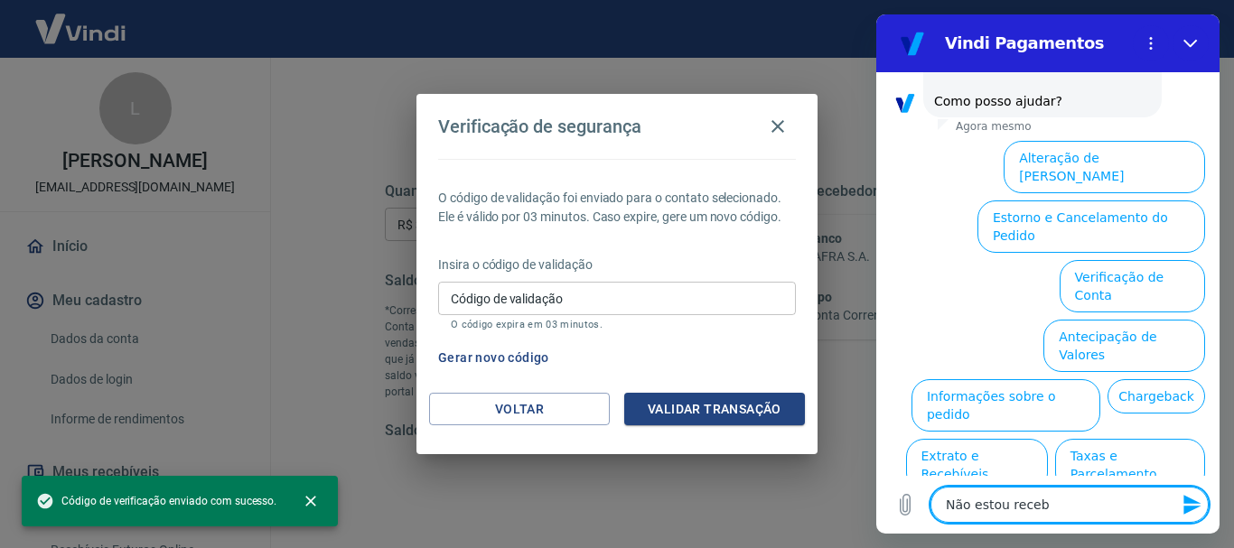
type textarea "x"
type textarea "Não estou receben"
type textarea "x"
type textarea "Não estou recebend"
type textarea "x"
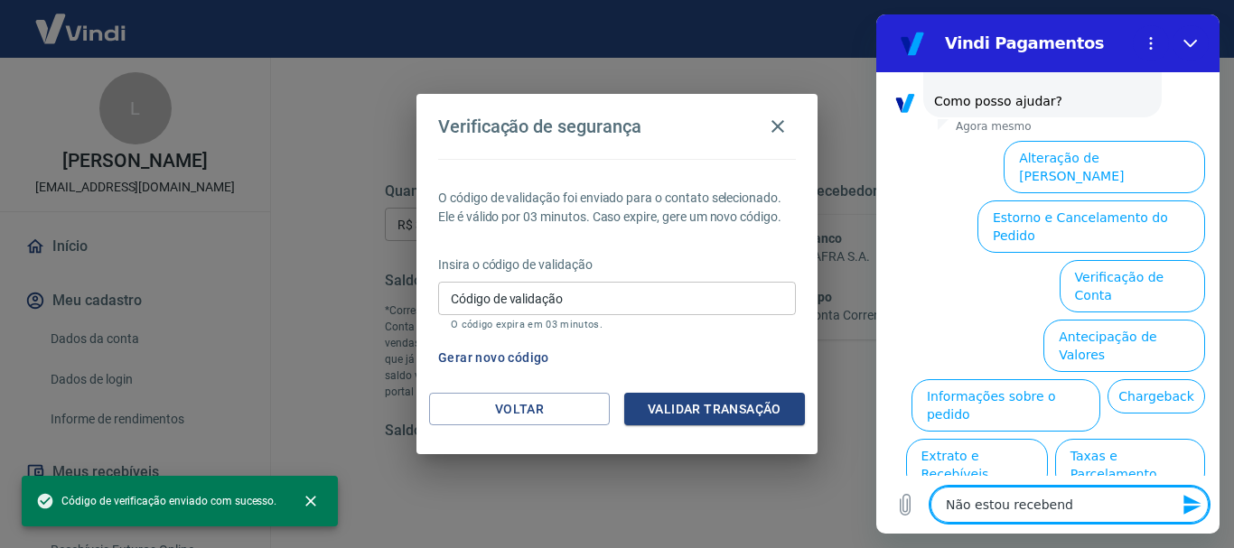
type textarea "Não estou recebendo"
type textarea "x"
type textarea "Não estou recebendo"
type textarea "x"
type textarea "Não estou recebendo o"
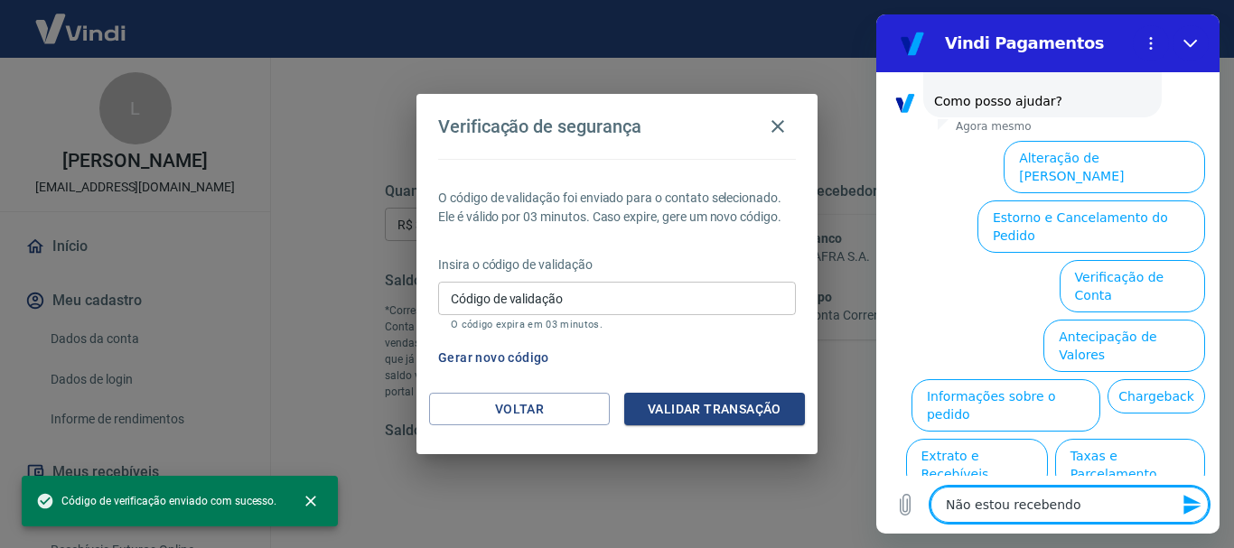
type textarea "x"
type textarea "Não estou recebendo o"
type textarea "x"
type textarea "Não estou recebendo o c"
type textarea "x"
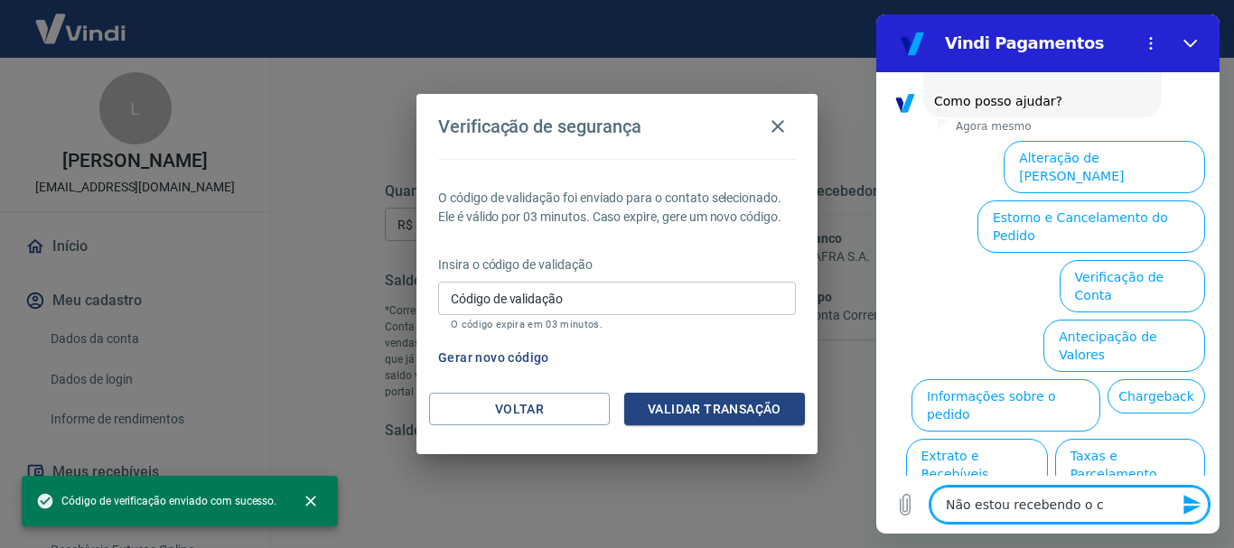
type textarea "Não estou recebendo o có"
type textarea "x"
type textarea "Não estou recebendo o cód"
type textarea "x"
type textarea "Não estou recebendo o códi"
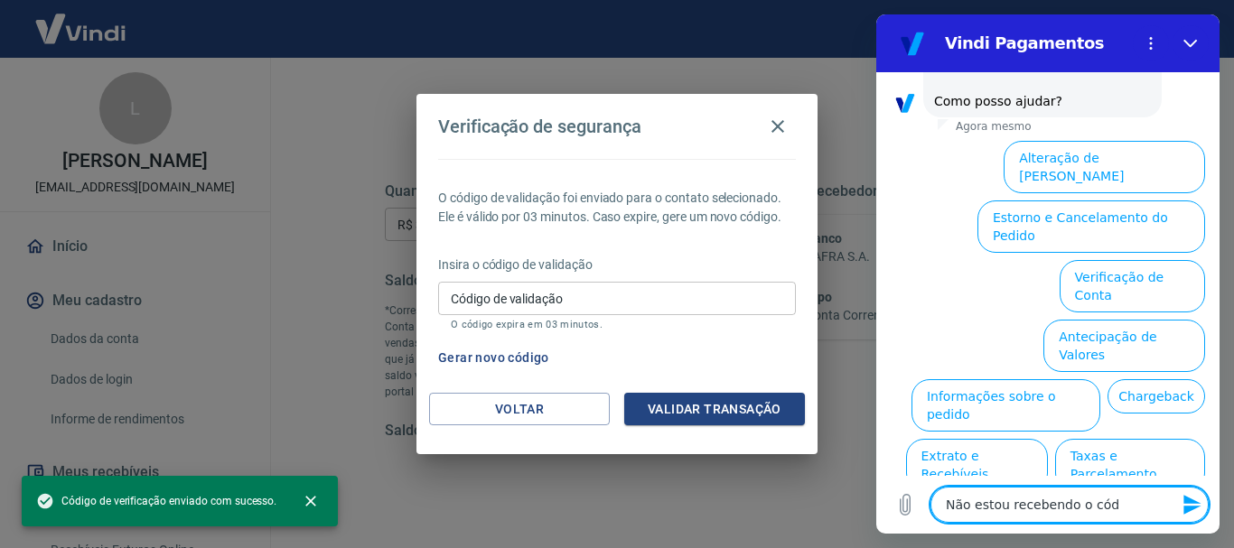
type textarea "x"
type textarea "Não estou recebendo o códig"
type textarea "x"
type textarea "Não estou recebendo o código"
type textarea "x"
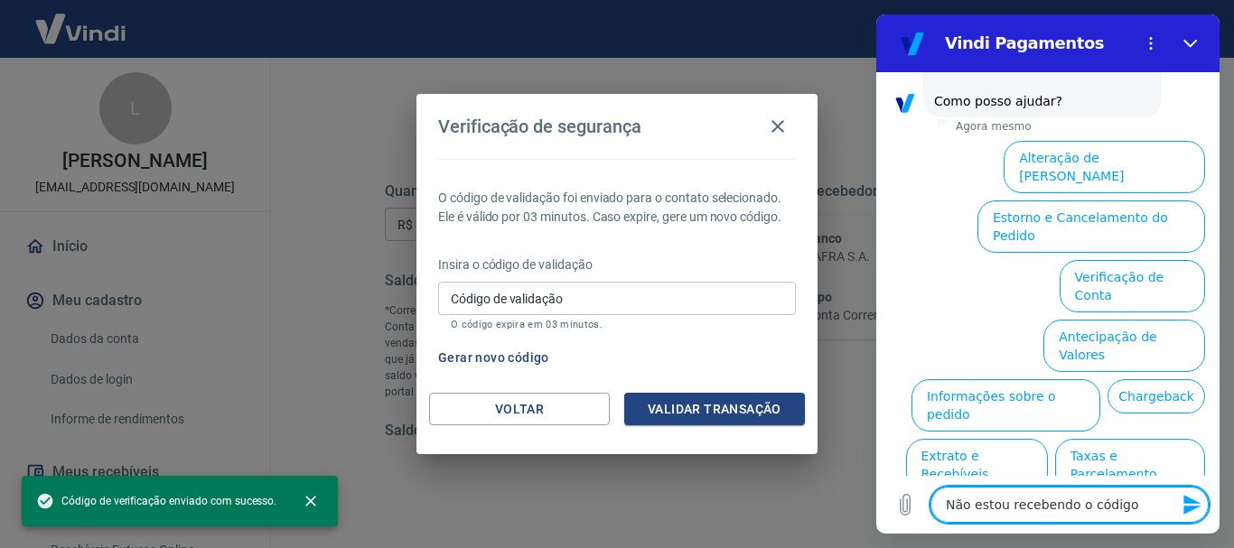
type textarea "Não estou recebendo o código"
type textarea "x"
type textarea "Não estou recebendo o código d"
type textarea "x"
type textarea "Não estou recebendo o código de"
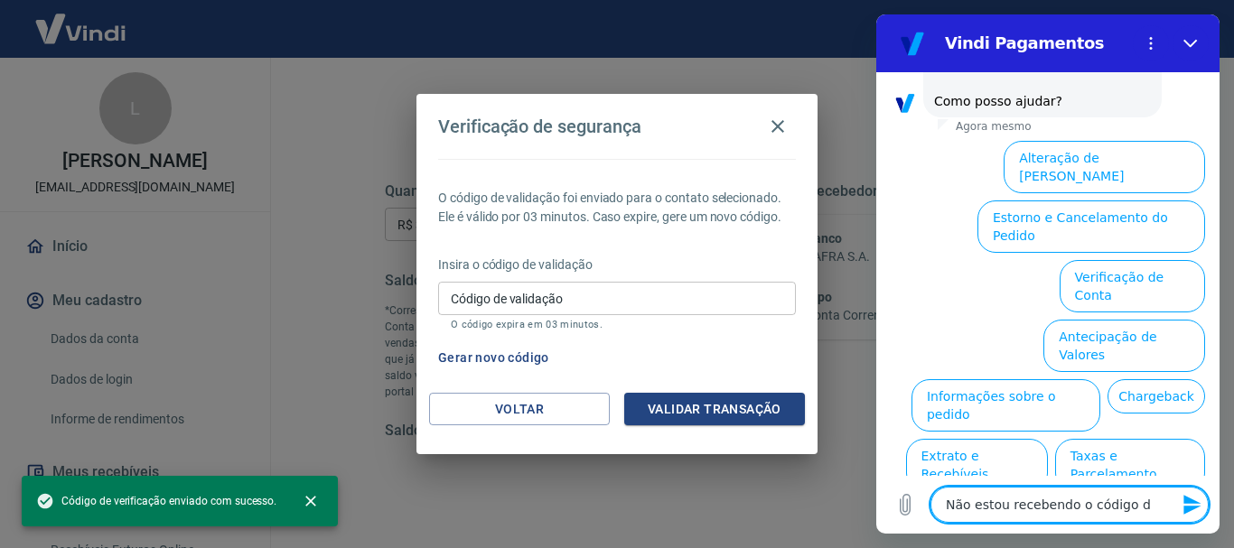
type textarea "x"
type textarea "Não estou recebendo o código de"
type textarea "x"
type textarea "Não estou recebendo o código de v"
type textarea "x"
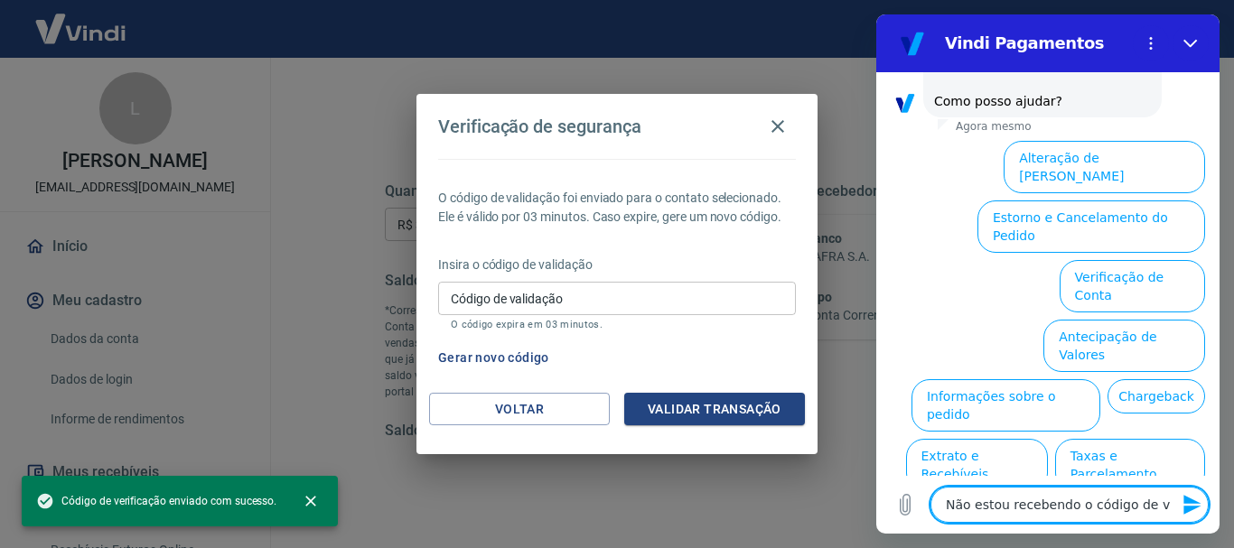
type textarea "Não estou recebendo o código de ve"
type textarea "x"
type textarea "Não estou recebendo o código de ver"
type textarea "x"
type textarea "Não estou recebendo o código de veri"
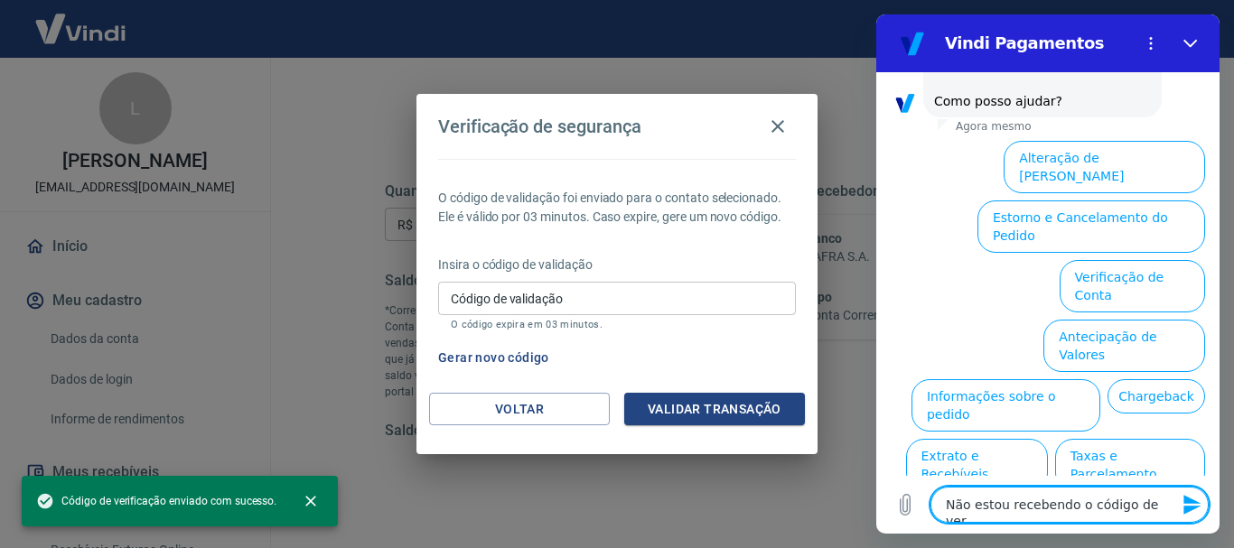
type textarea "x"
type textarea "Não estou recebendo o código de verif"
type textarea "x"
type textarea "Não estou recebendo o código de verifi"
type textarea "x"
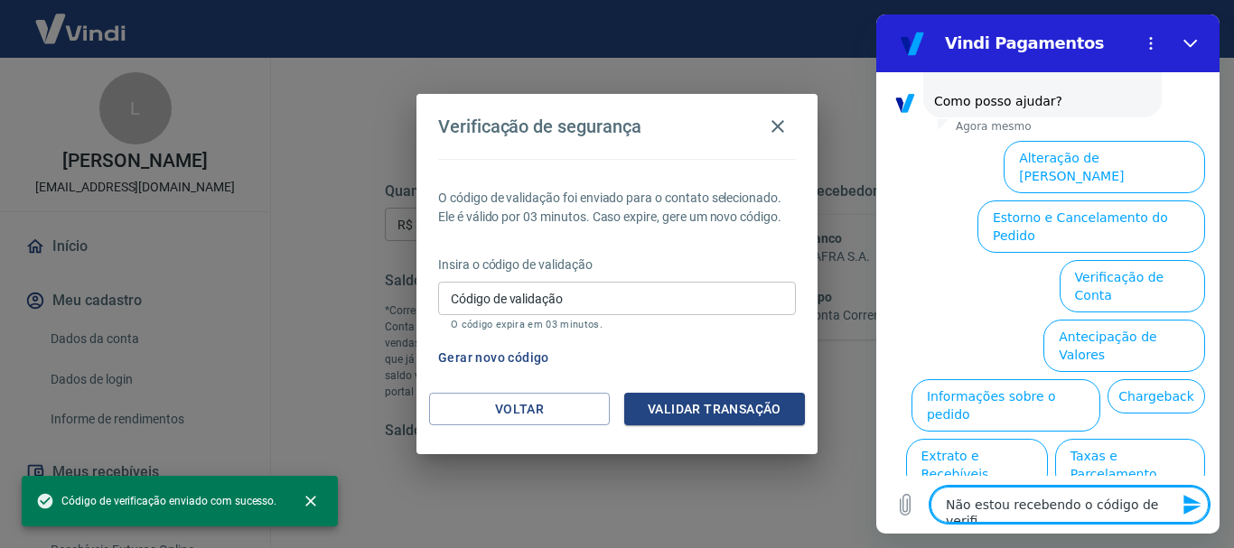
type textarea "Não estou recebendo o código de verific"
type textarea "x"
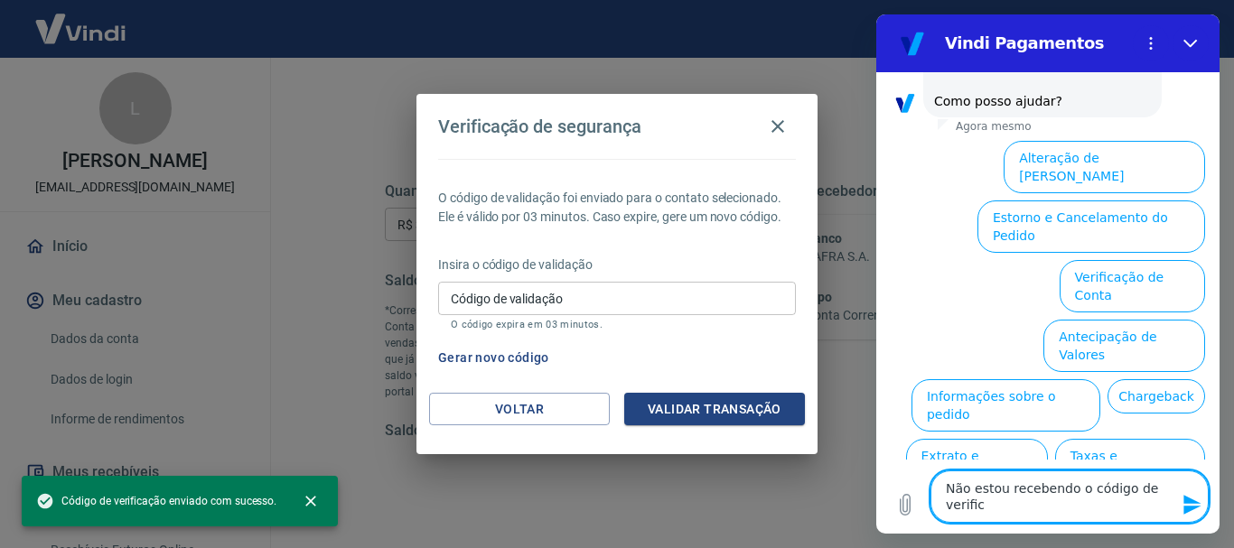
type textarea "Não estou recebendo o código de verifica"
type textarea "x"
type textarea "Não estou recebendo o código de verificaç"
type textarea "x"
type textarea "Não estou recebendo o código de verificaçã"
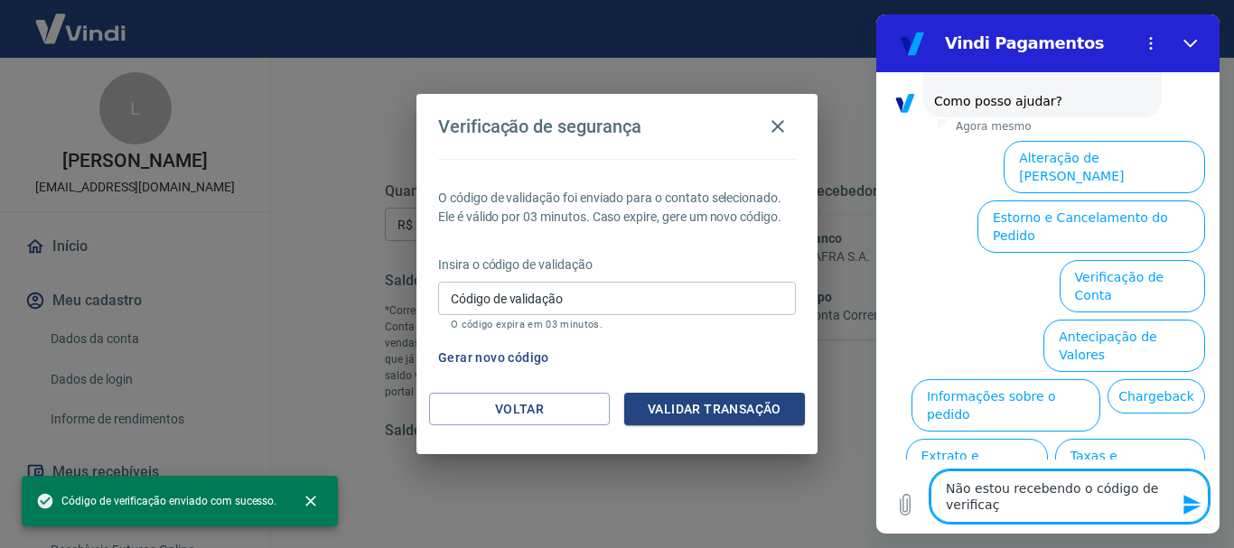
type textarea "x"
type textarea "Não estou recebendo o código de verificação"
type textarea "x"
type textarea "Não estou recebendo o código de verificação"
type textarea "x"
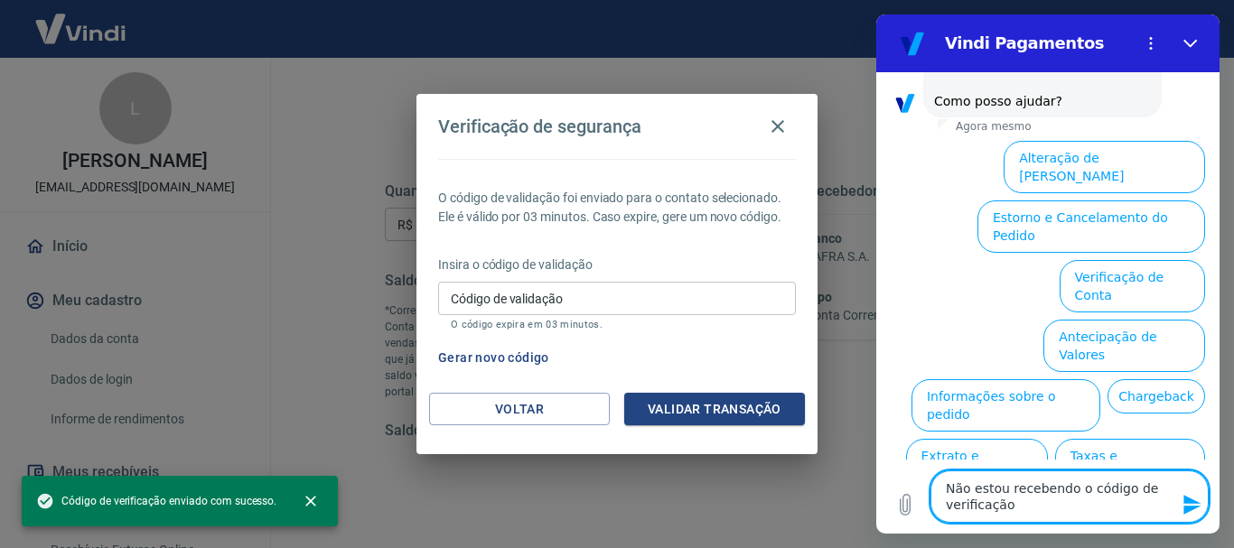
type textarea "Não estou recebendo o código de verificação d"
type textarea "x"
type textarea "Não estou recebendo o código de verificação dop"
type textarea "x"
type textarea "Não estou recebendo o código de verificação do"
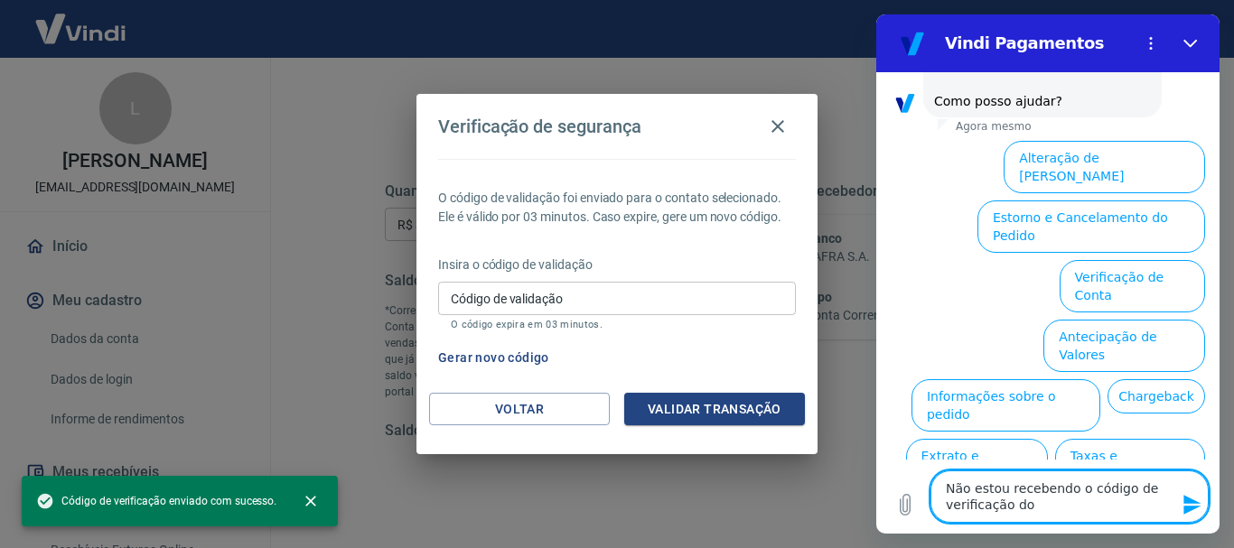
type textarea "x"
type textarea "Não estou recebendo o código de verificação do"
type textarea "x"
type textarea "Não estou recebendo o código de verificação do s"
type textarea "x"
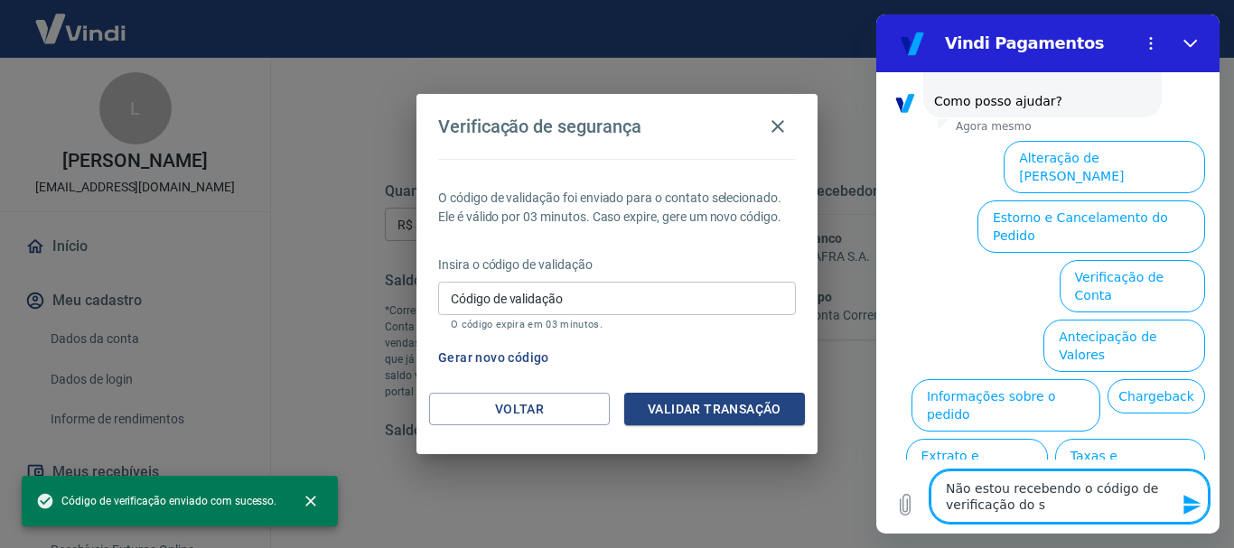
type textarea "Não estou recebendo o código de verificação do sa"
type textarea "x"
type textarea "Não estou recebendo o código de verificação do saq"
type textarea "x"
type textarea "Não estou recebendo o código de verificação do saqu"
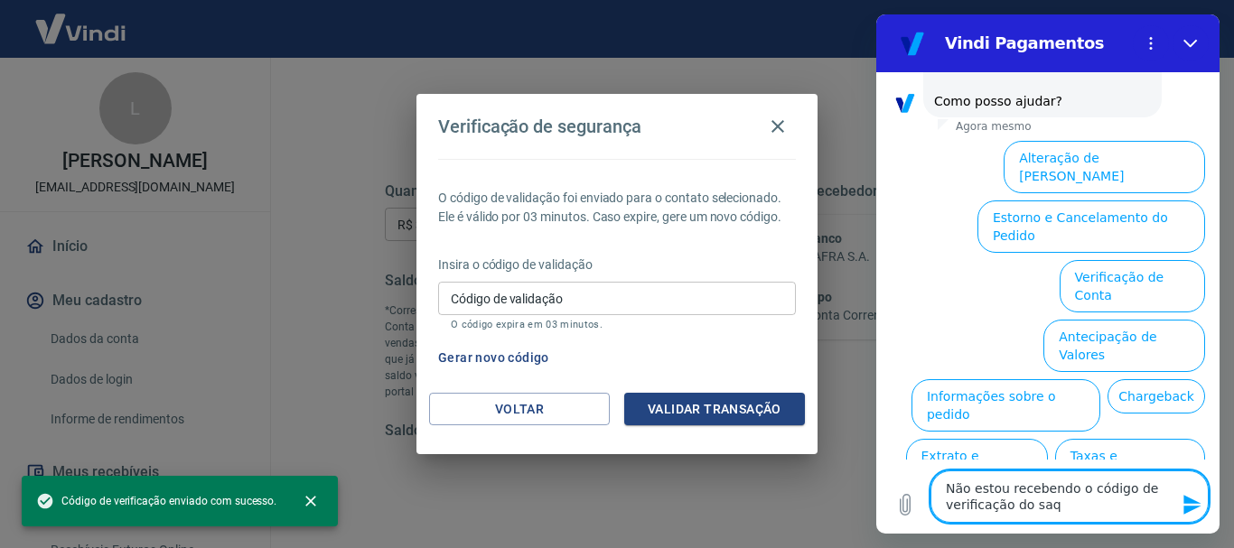
type textarea "x"
type textarea "Não estou recebendo o código de verificação do saque"
type textarea "x"
type textarea "Não estou recebendo o código de verificação do saque"
click at [1187, 503] on icon "Enviar mensagem" at bounding box center [1191, 505] width 17 height 20
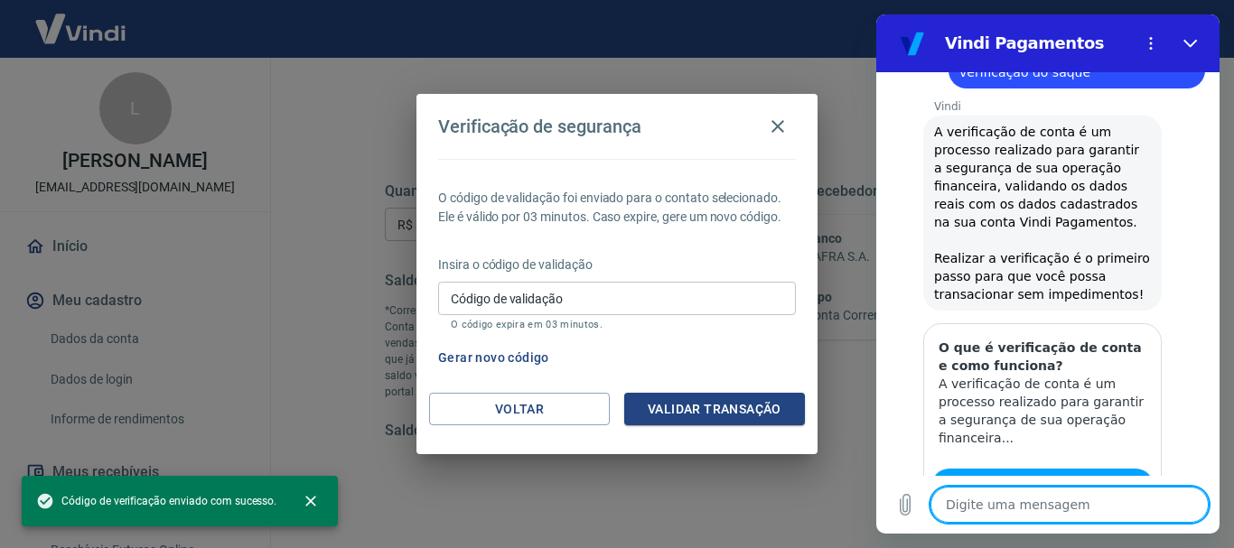
type textarea "x"
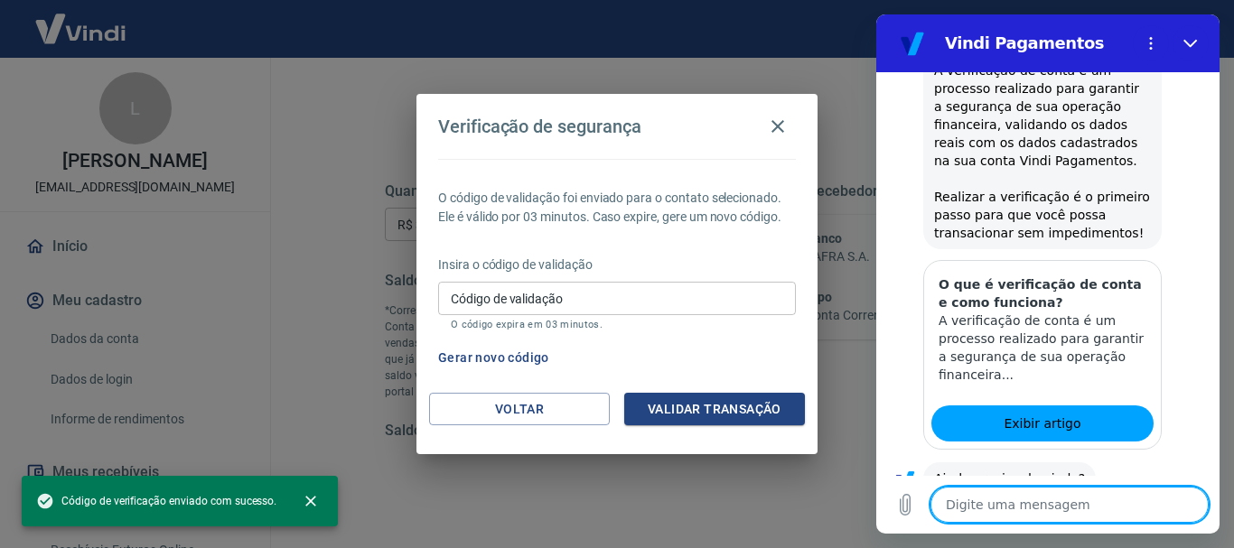
scroll to position [1039, 0]
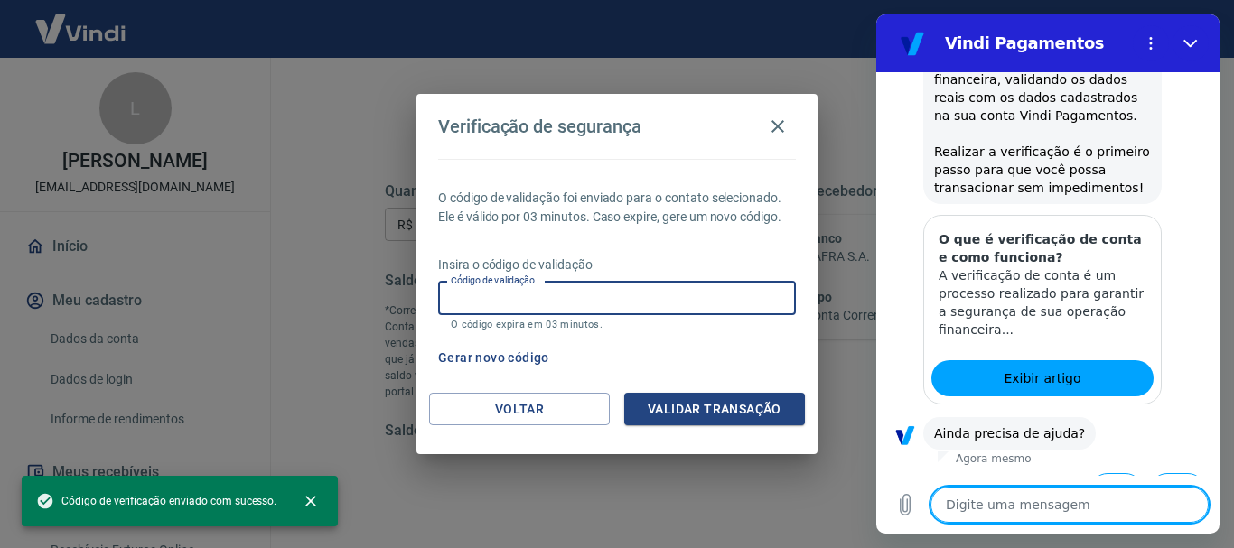
click at [544, 287] on input "Código de validação" at bounding box center [617, 298] width 358 height 33
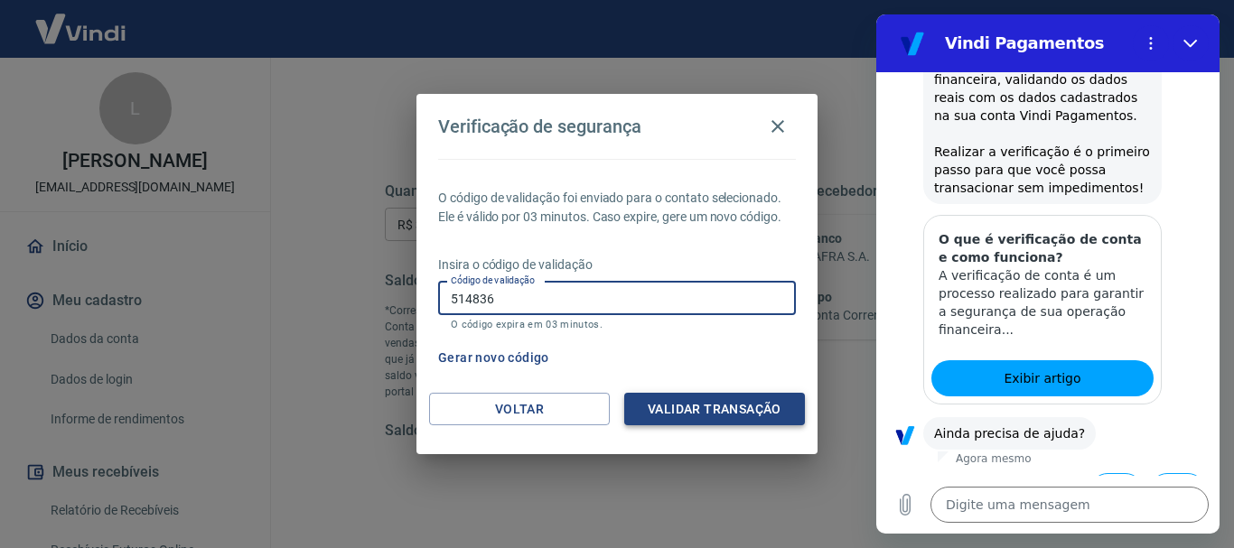
type input "514836"
click at [684, 409] on button "Validar transação" at bounding box center [714, 409] width 181 height 33
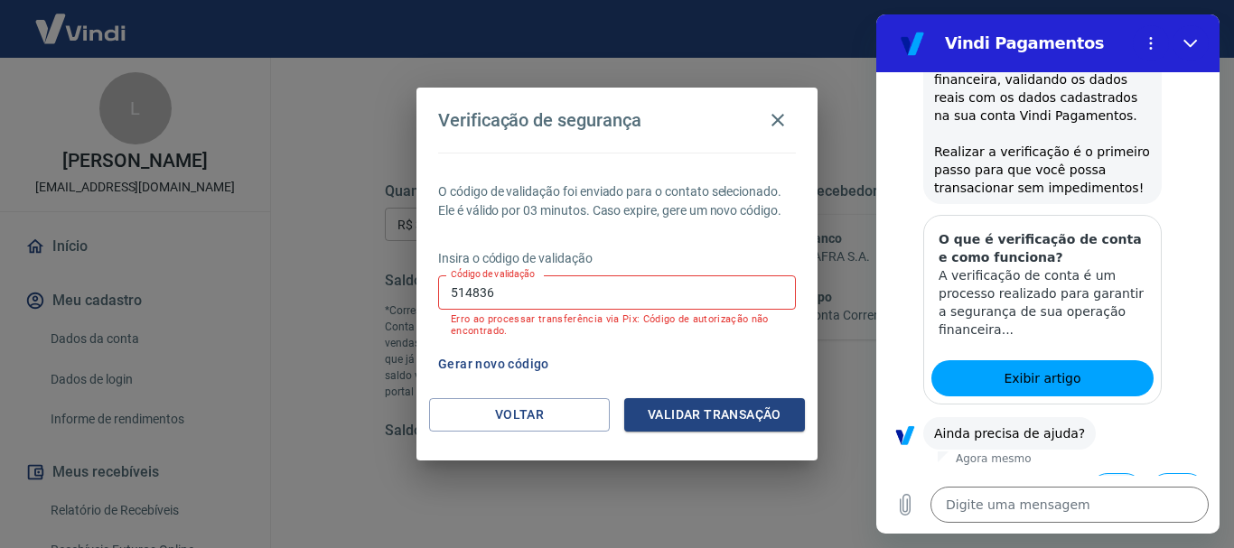
click at [1102, 473] on button "Sim" at bounding box center [1116, 490] width 52 height 34
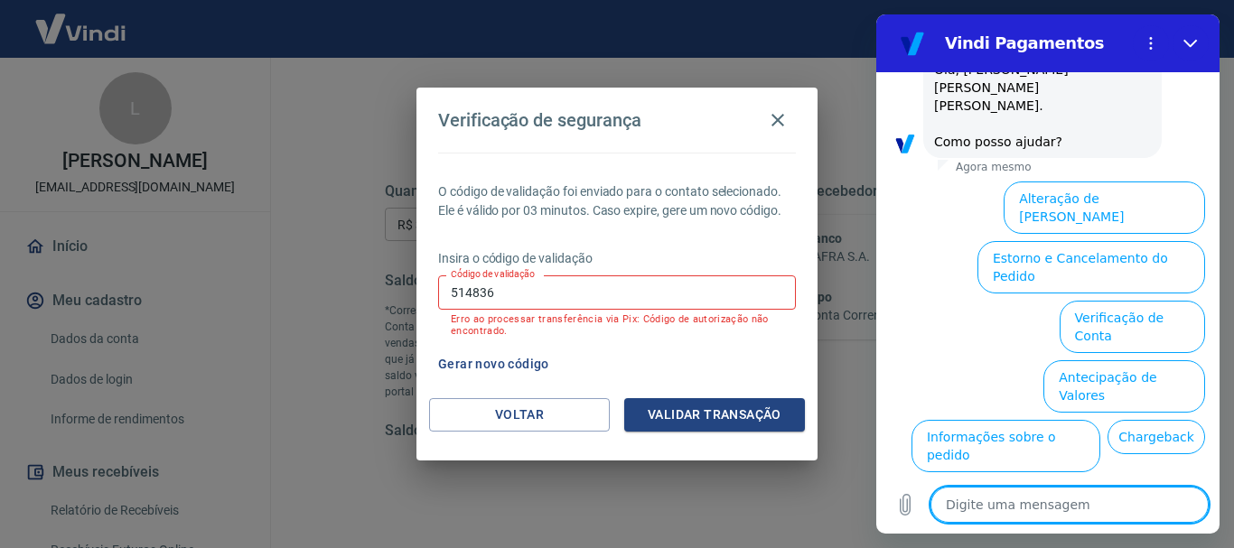
scroll to position [1528, 0]
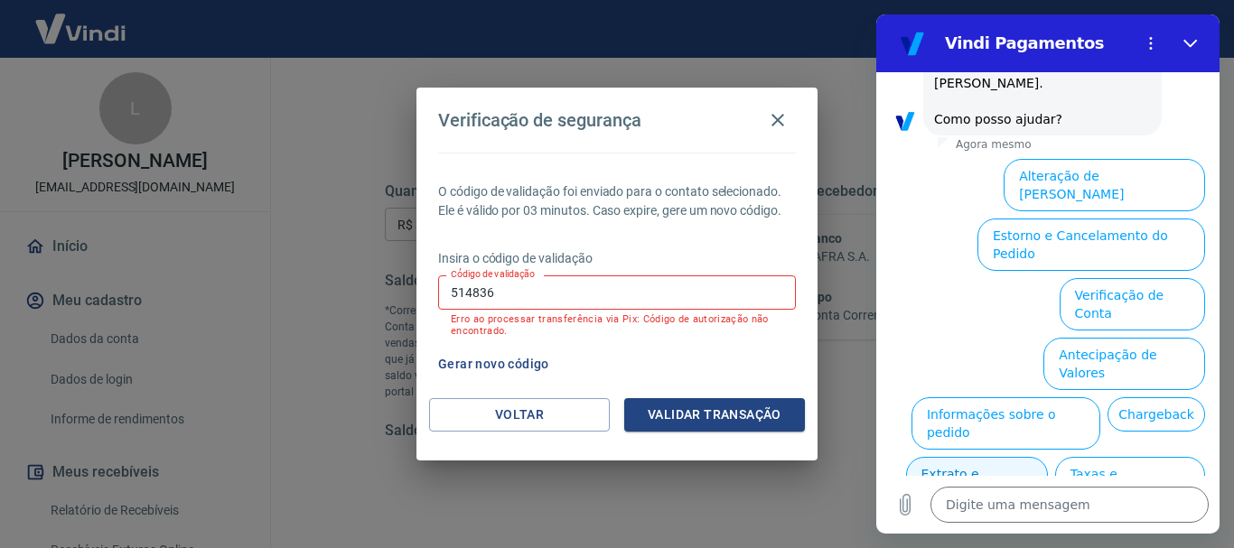
click at [1048, 457] on button "Extrato e Recebíveis" at bounding box center [977, 483] width 142 height 52
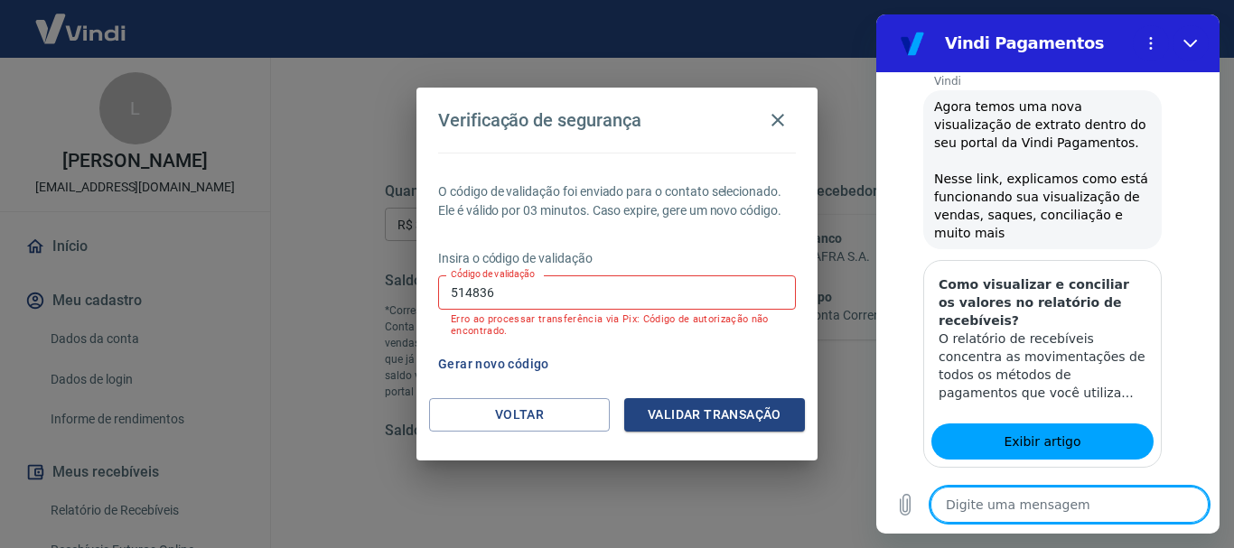
scroll to position [1689, 0]
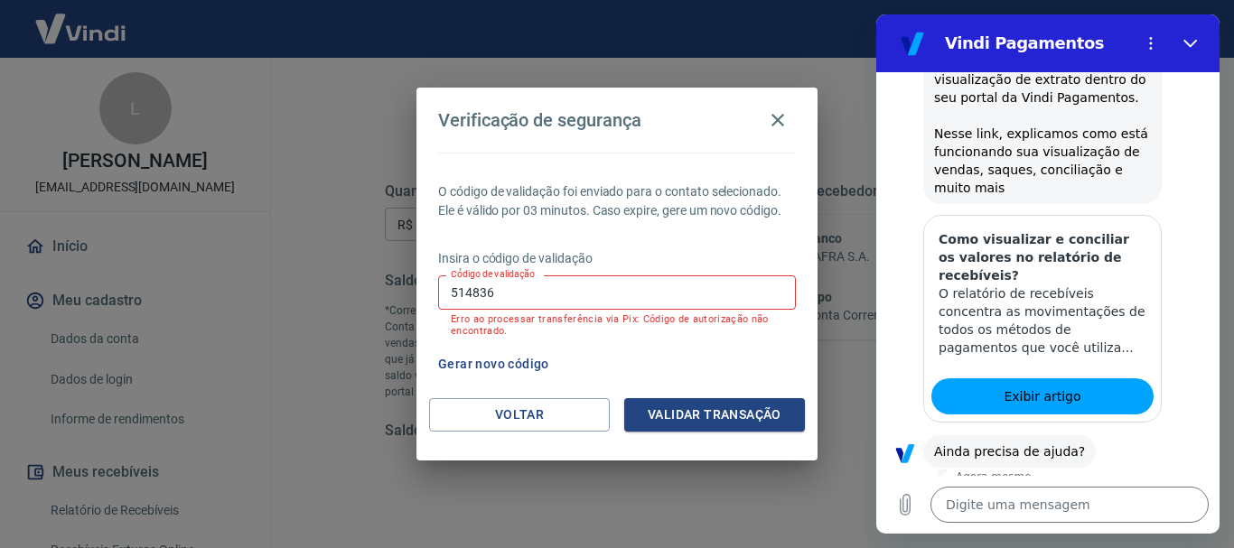
click at [1108, 491] on button "Sim" at bounding box center [1116, 508] width 52 height 34
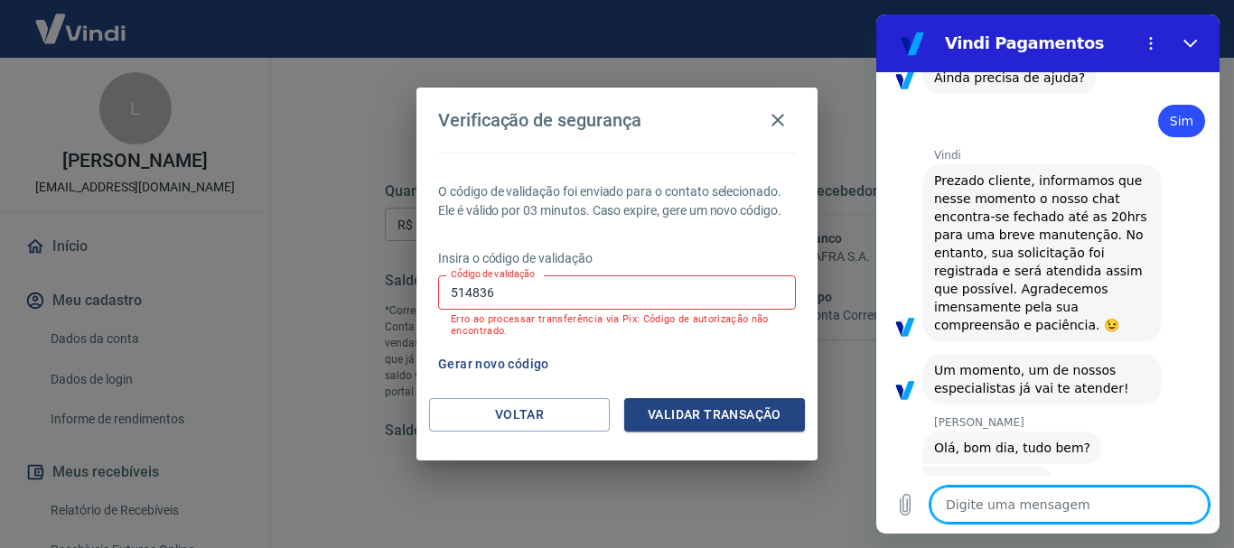
scroll to position [2061, 0]
type textarea "x"
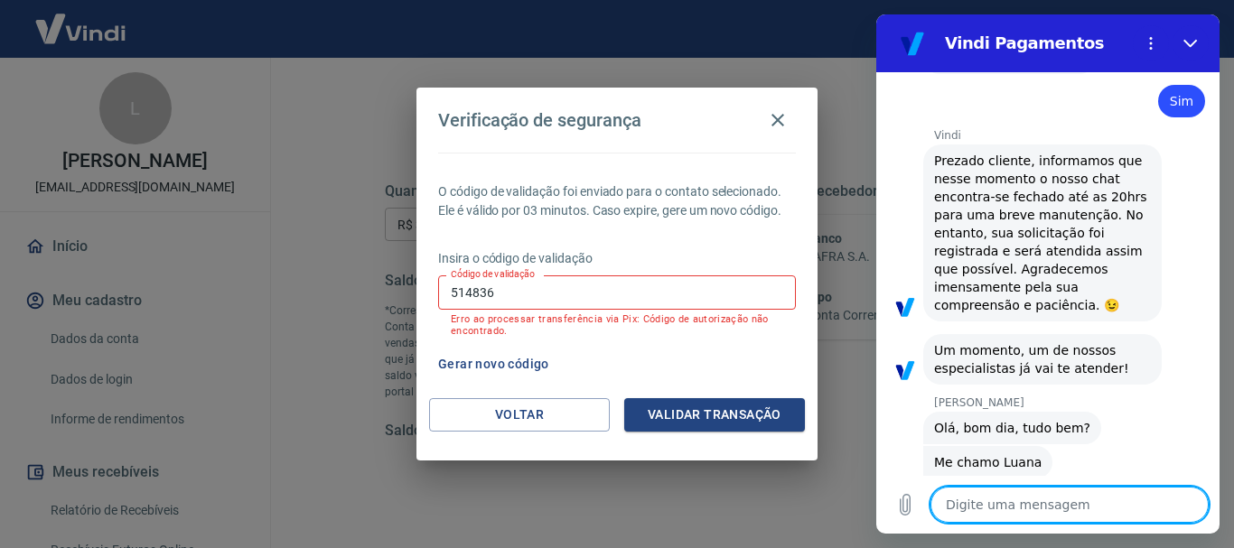
scroll to position [2086, 0]
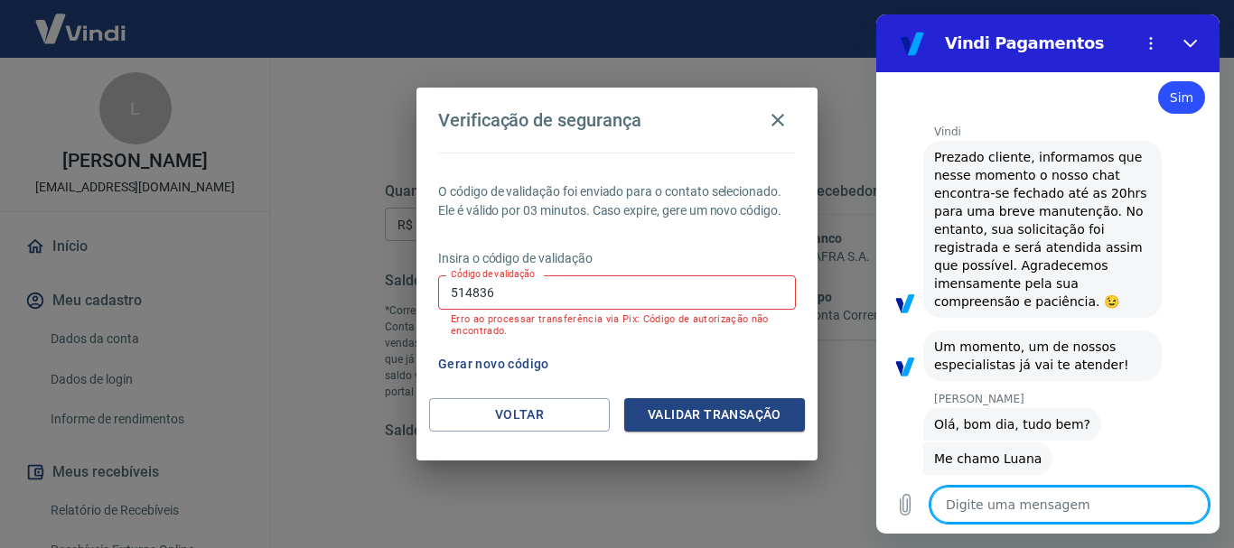
type textarea "B"
type textarea "x"
type textarea "Bo"
type textarea "x"
type textarea "Bom"
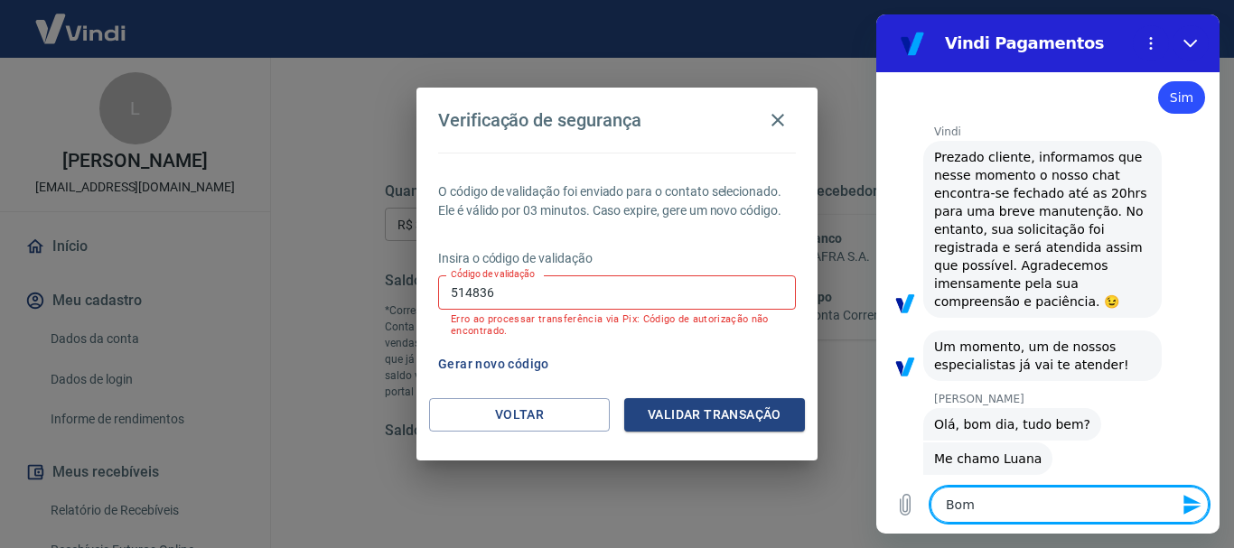
type textarea "x"
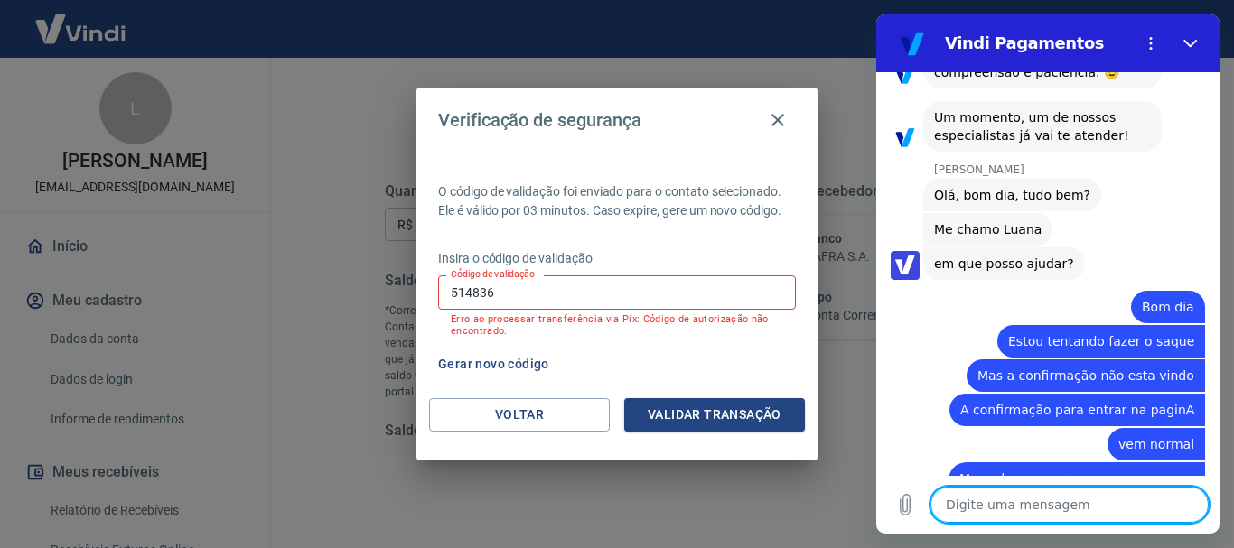
scroll to position [2319, 0]
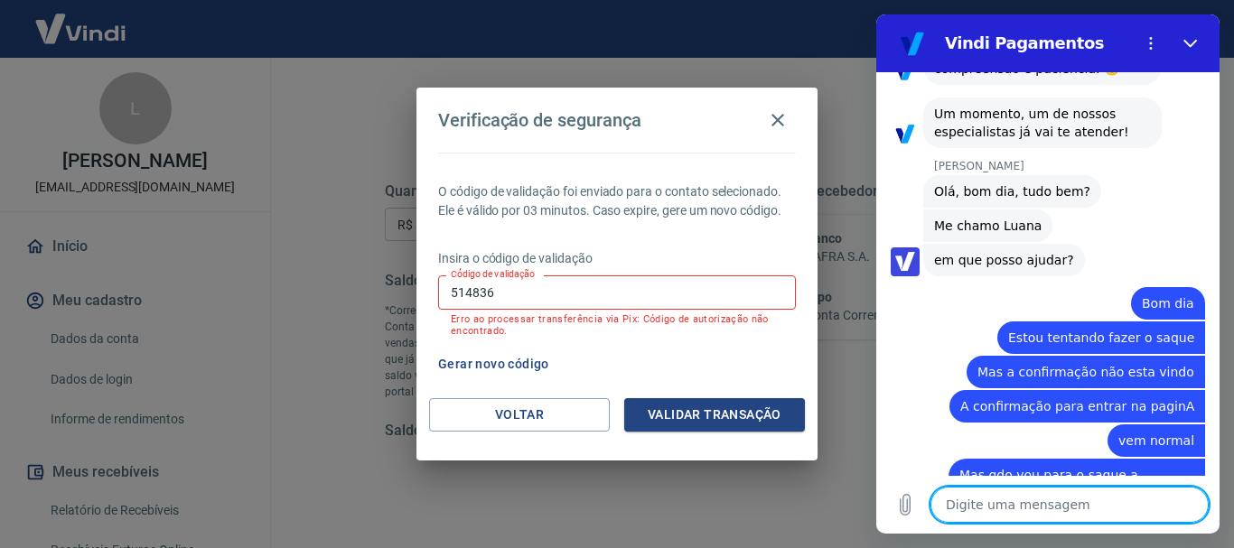
click at [494, 292] on input "514836" at bounding box center [617, 291] width 358 height 33
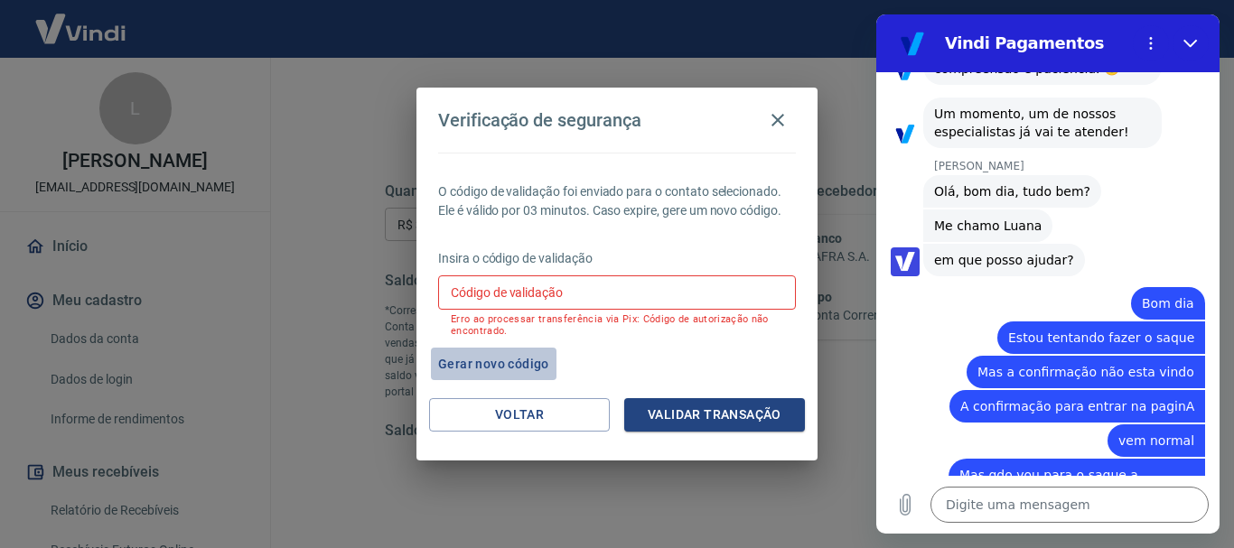
click at [485, 366] on button "Gerar novo código" at bounding box center [494, 364] width 126 height 33
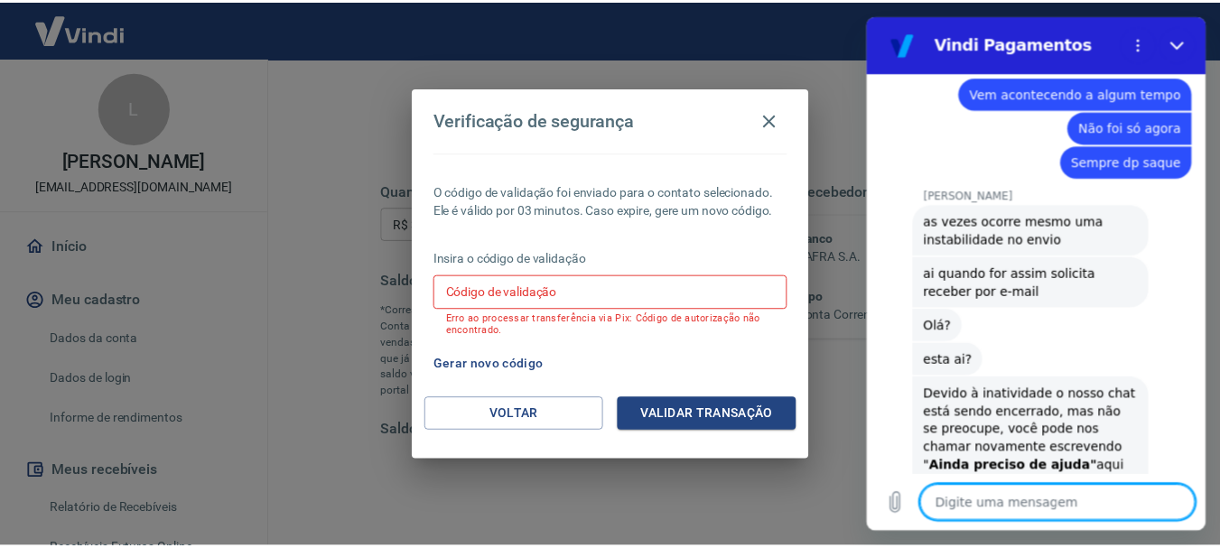
scroll to position [3159, 0]
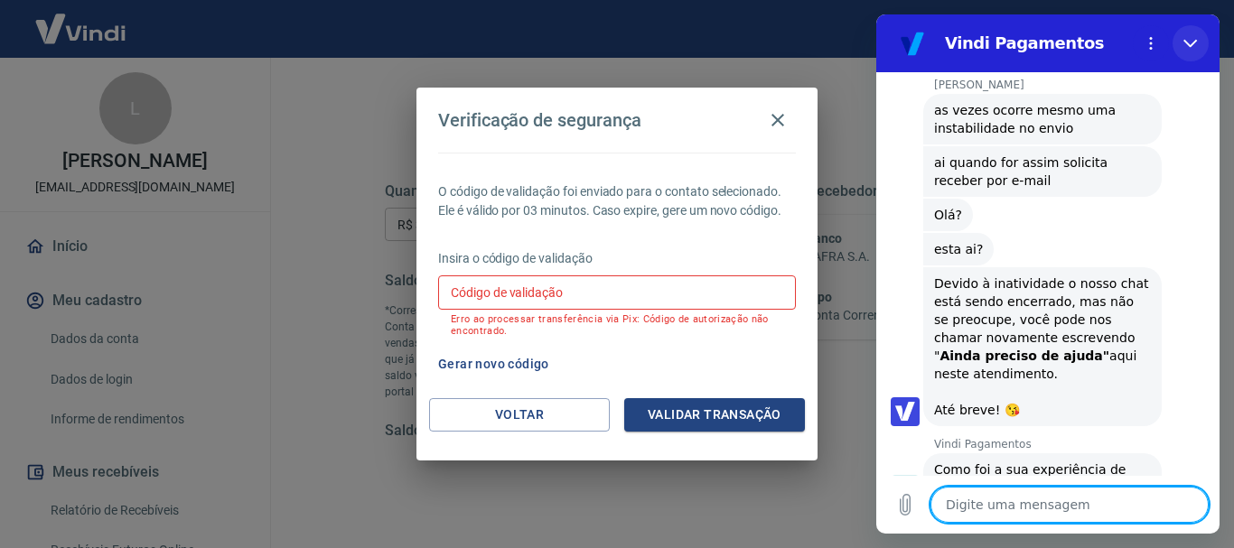
click at [1188, 34] on button "Fechar" at bounding box center [1190, 43] width 36 height 36
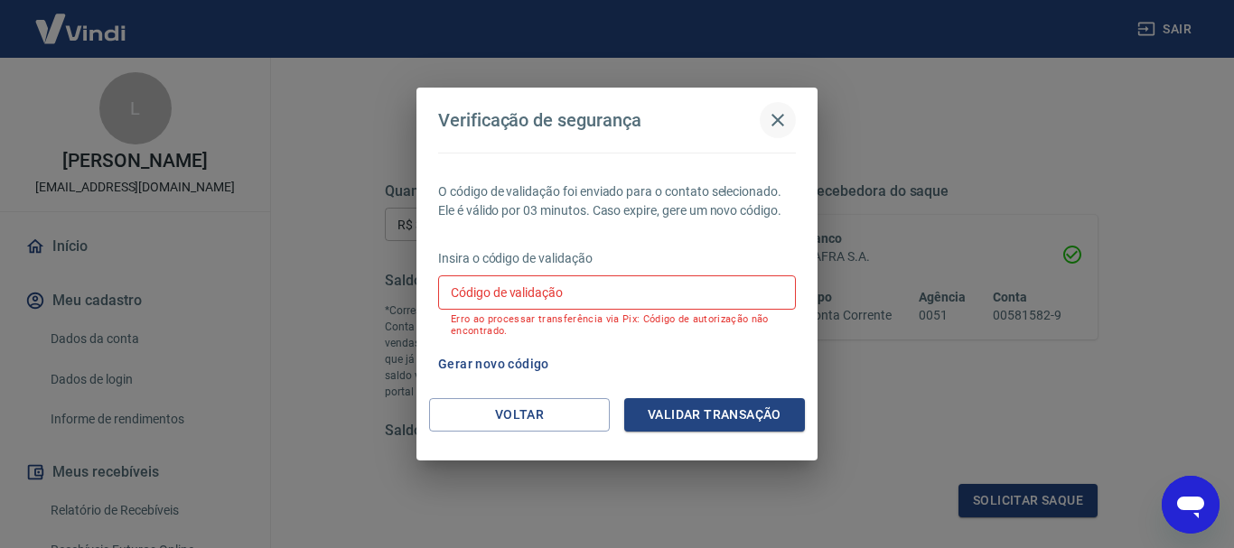
click at [773, 121] on icon "button" at bounding box center [778, 120] width 22 height 22
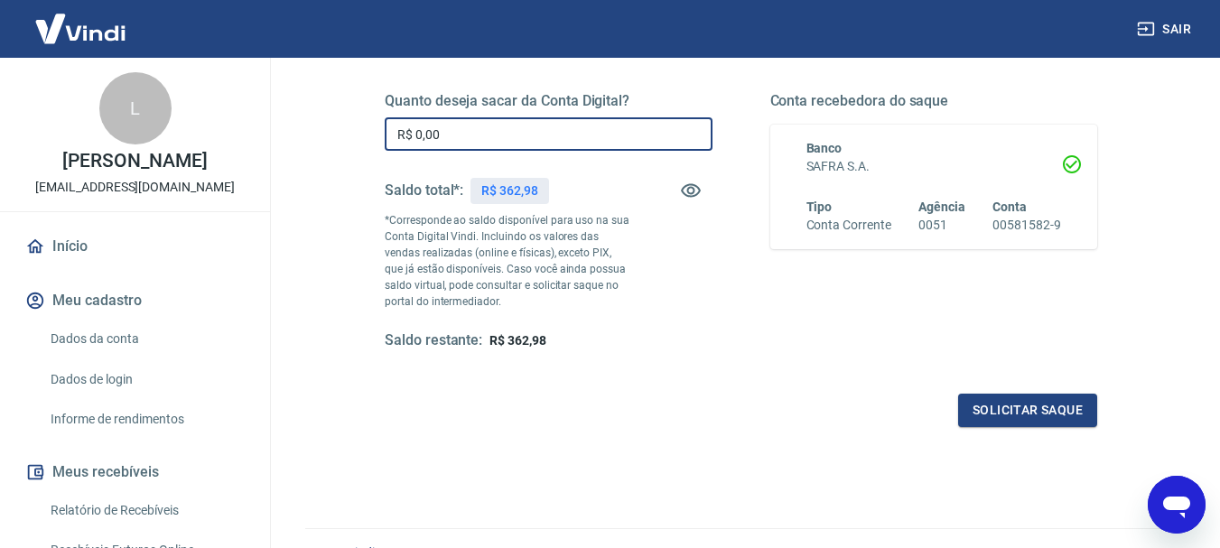
click at [422, 137] on input "R$ 0,00" at bounding box center [549, 133] width 328 height 33
type input "R$ 362,98"
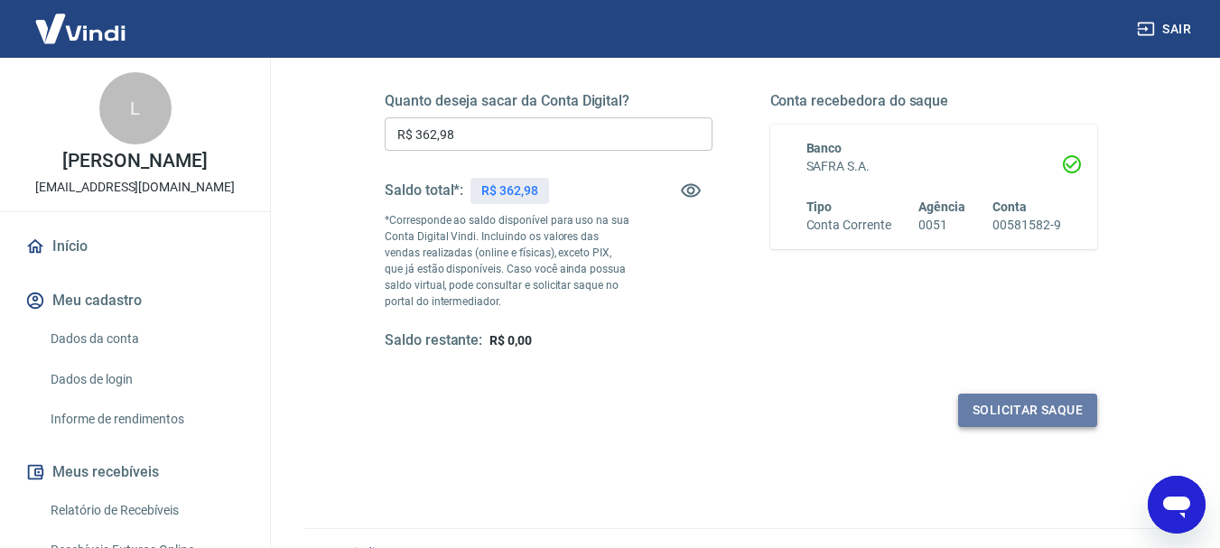
click at [991, 407] on button "Solicitar saque" at bounding box center [1027, 410] width 139 height 33
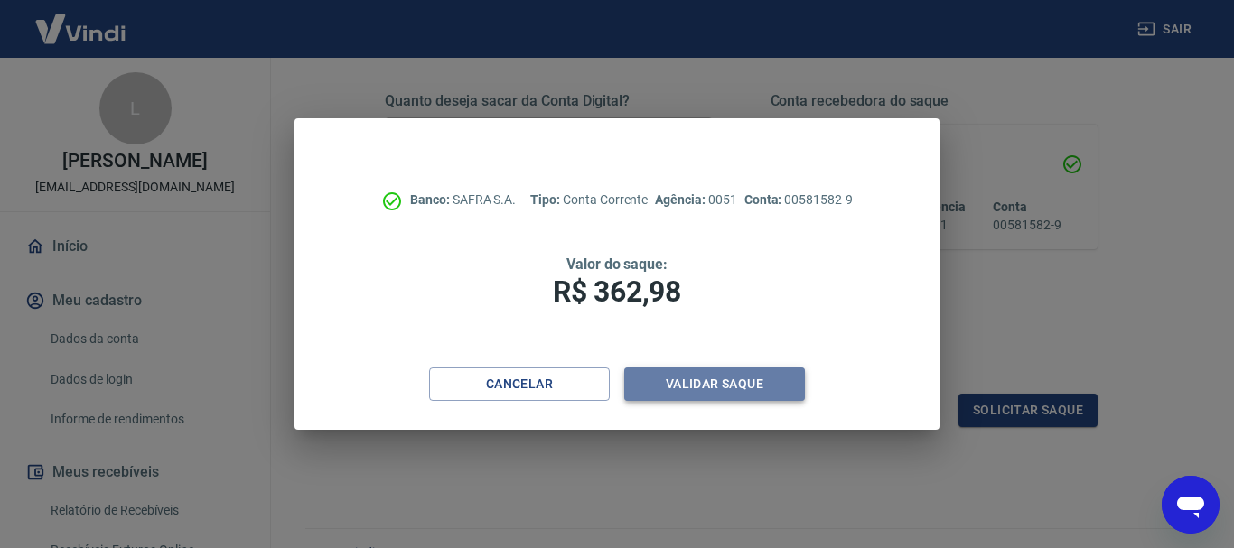
click at [699, 380] on button "Validar saque" at bounding box center [714, 384] width 181 height 33
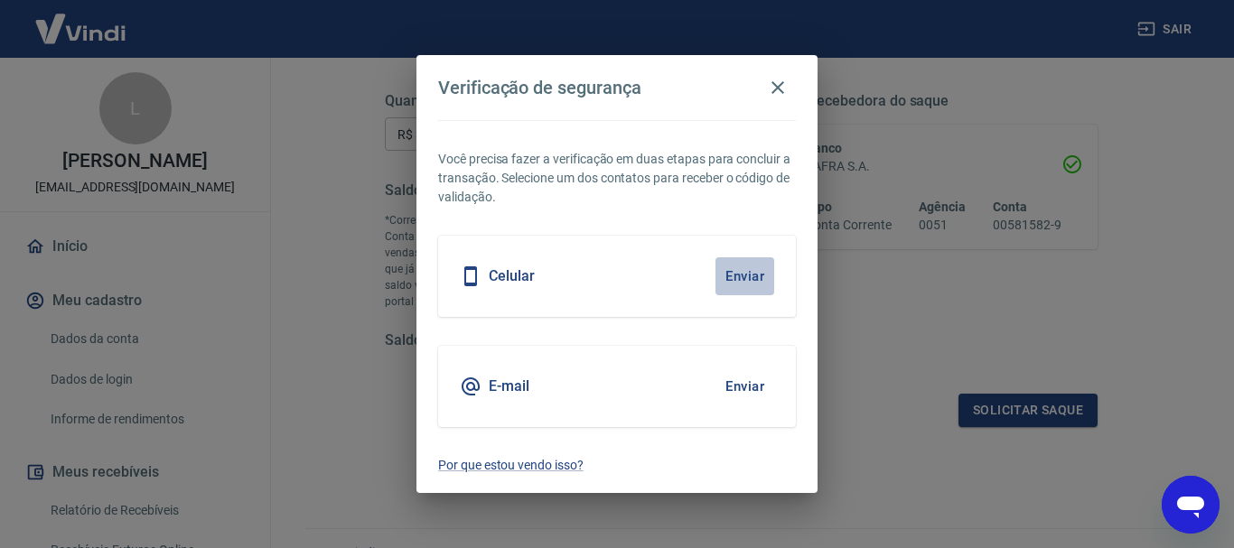
click at [734, 275] on button "Enviar" at bounding box center [744, 276] width 59 height 38
